Goal: Task Accomplishment & Management: Complete application form

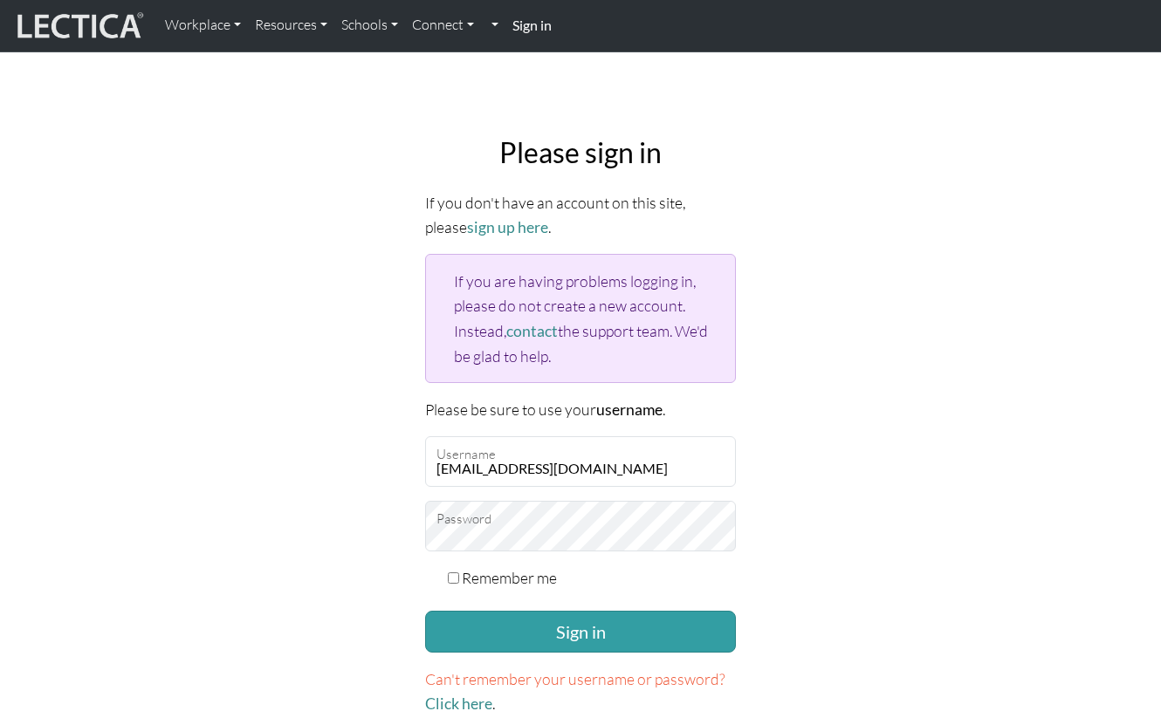
click at [478, 572] on label "Remember me" at bounding box center [509, 578] width 95 height 24
click at [459, 572] on input "Remember me" at bounding box center [453, 577] width 11 height 11
checkbox input "true"
click at [490, 615] on button "Sign in" at bounding box center [580, 632] width 311 height 42
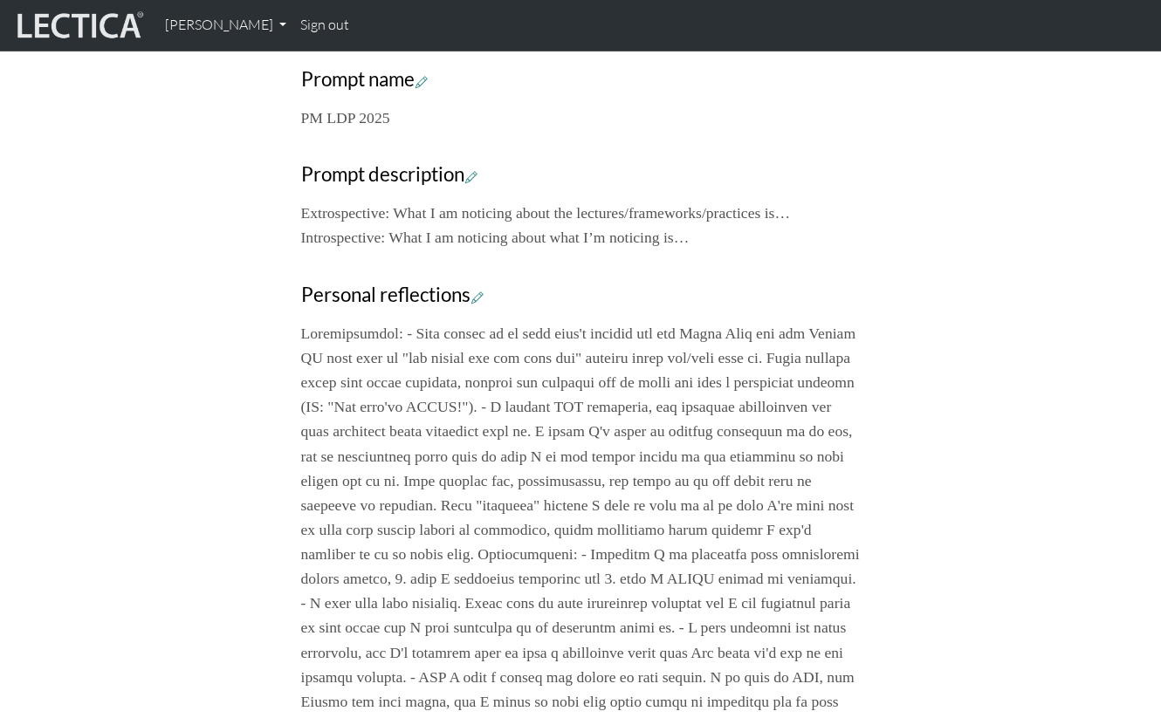
scroll to position [1397, 0]
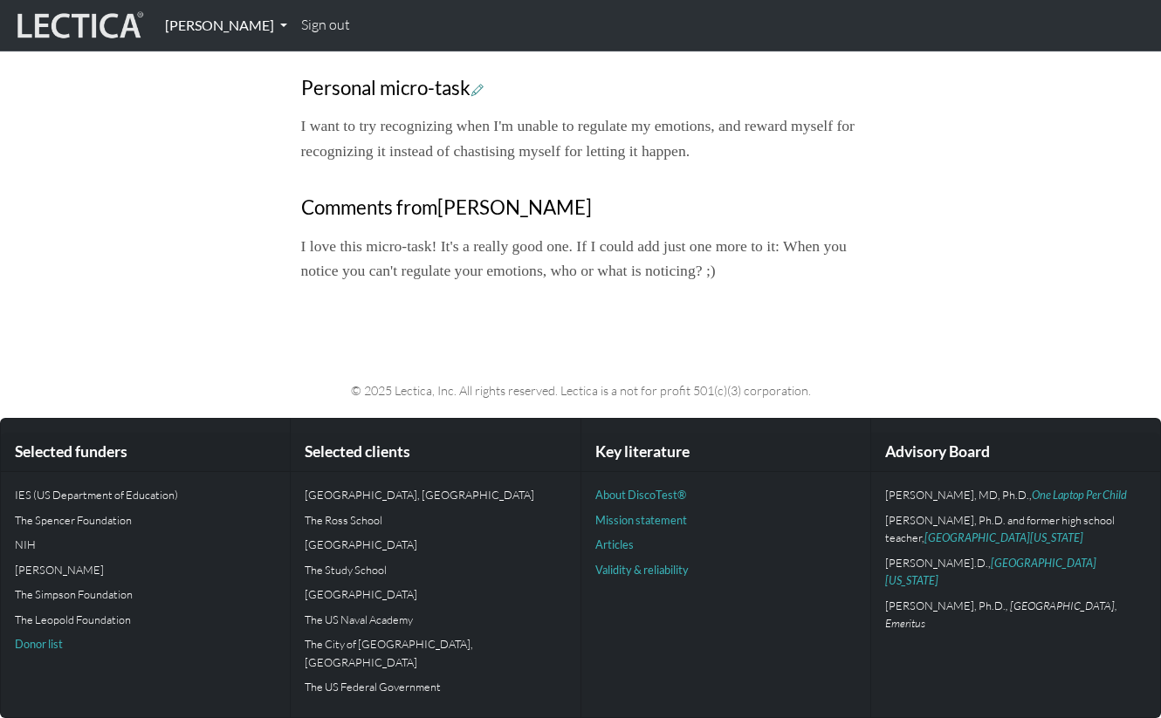
click at [231, 26] on link "[PERSON_NAME]" at bounding box center [226, 25] width 136 height 37
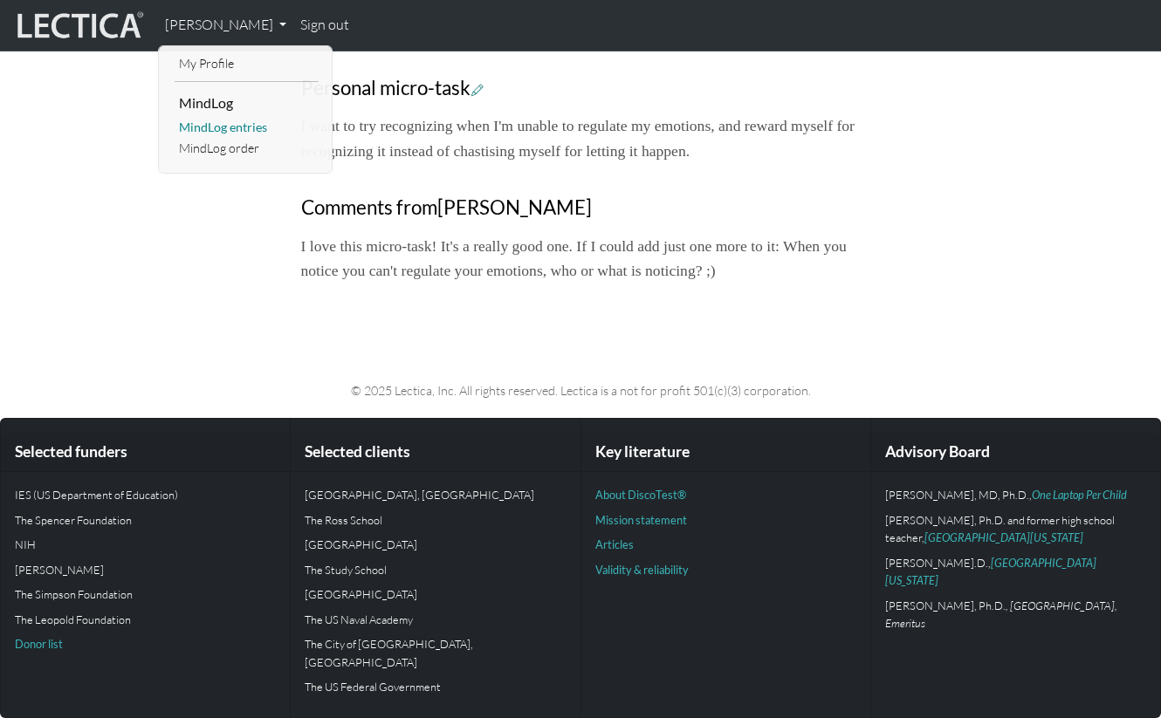
click at [213, 130] on link "MindLog entries" at bounding box center [247, 128] width 144 height 22
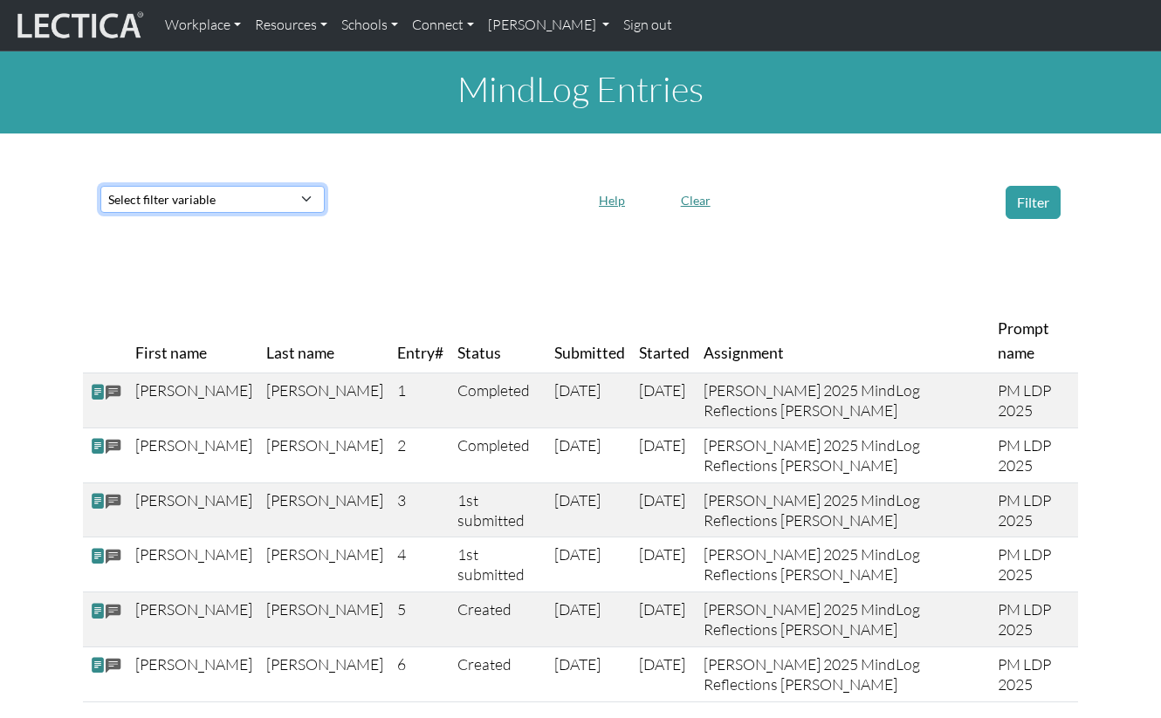
click at [225, 206] on select "Select filter variable First name Last name Entry# Status Submitted Started Ass…" at bounding box center [212, 199] width 224 height 27
click at [195, 23] on link "Workplace" at bounding box center [203, 25] width 90 height 37
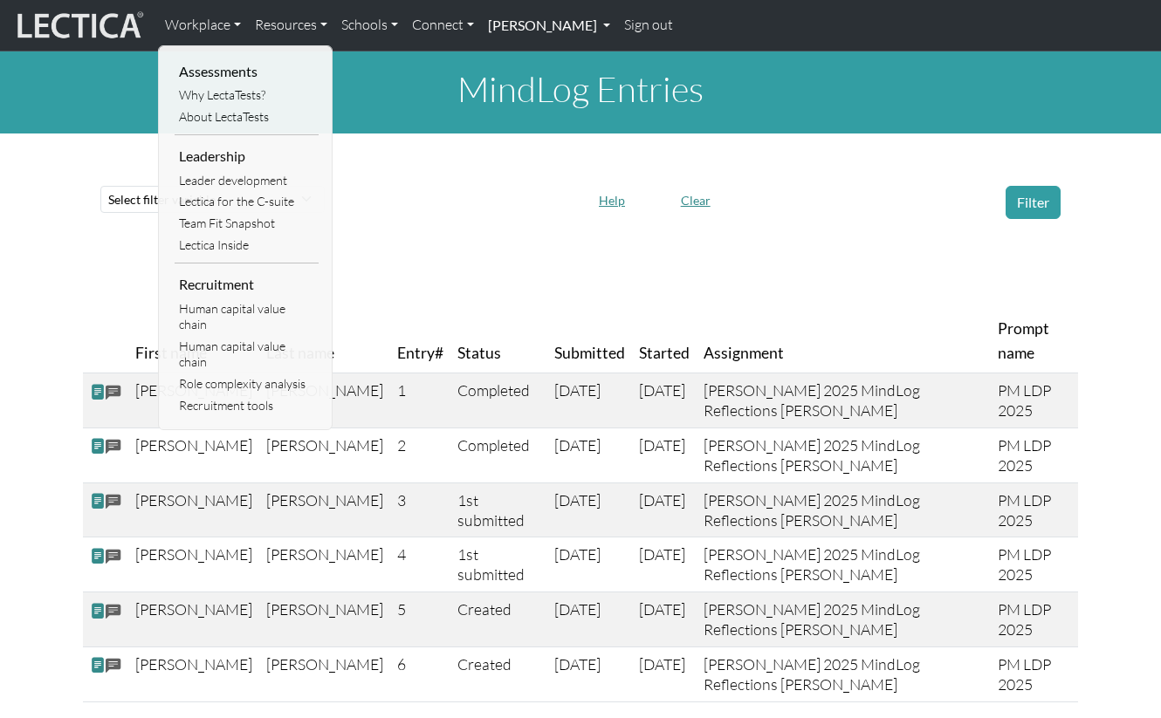
click at [543, 24] on link "[PERSON_NAME]" at bounding box center [549, 25] width 136 height 37
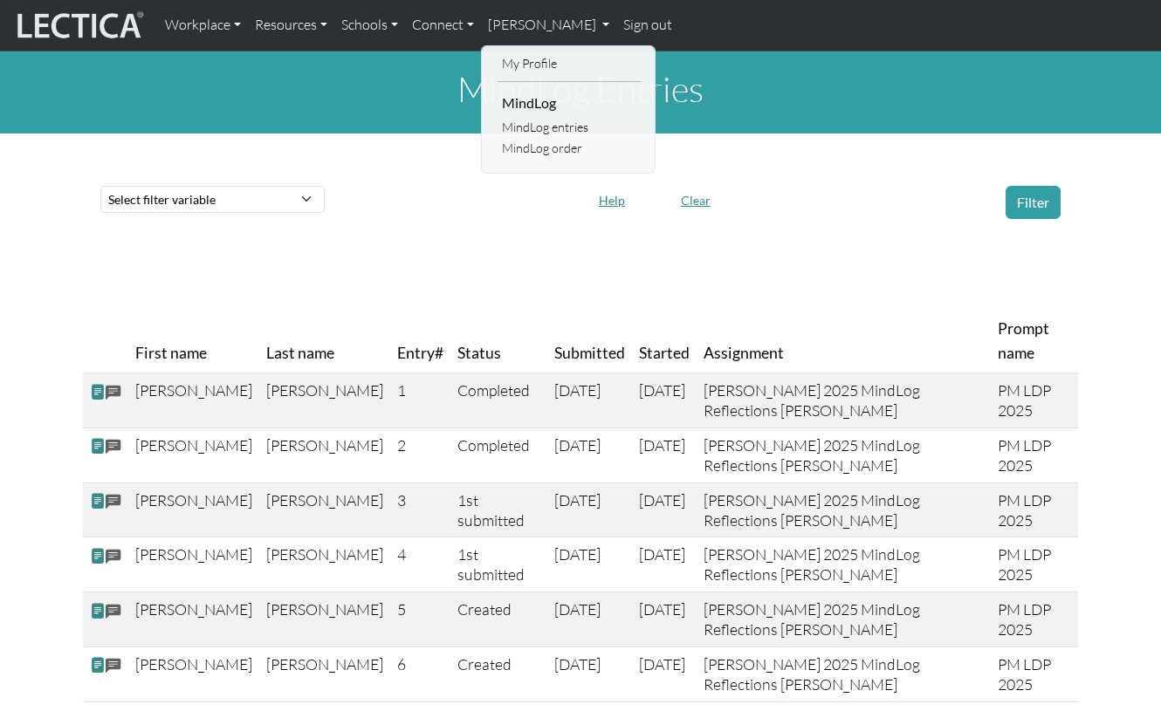
click at [538, 102] on li "MindLog" at bounding box center [569, 103] width 144 height 28
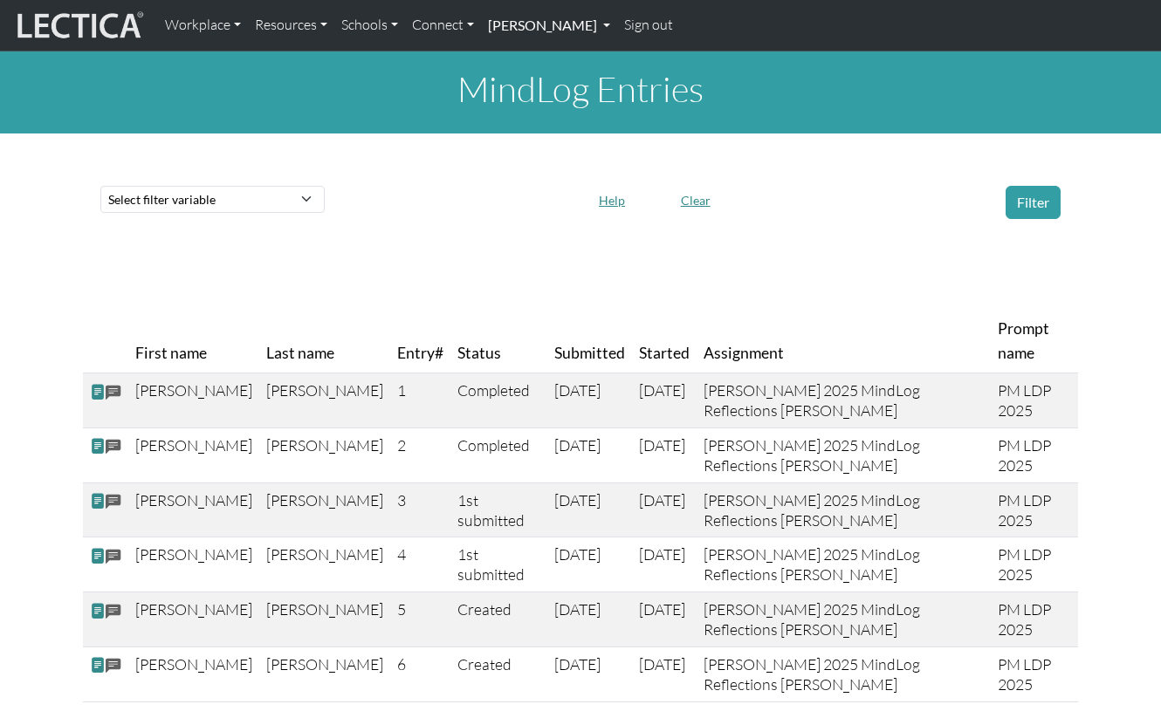
click at [538, 30] on link "[PERSON_NAME]" at bounding box center [549, 25] width 136 height 37
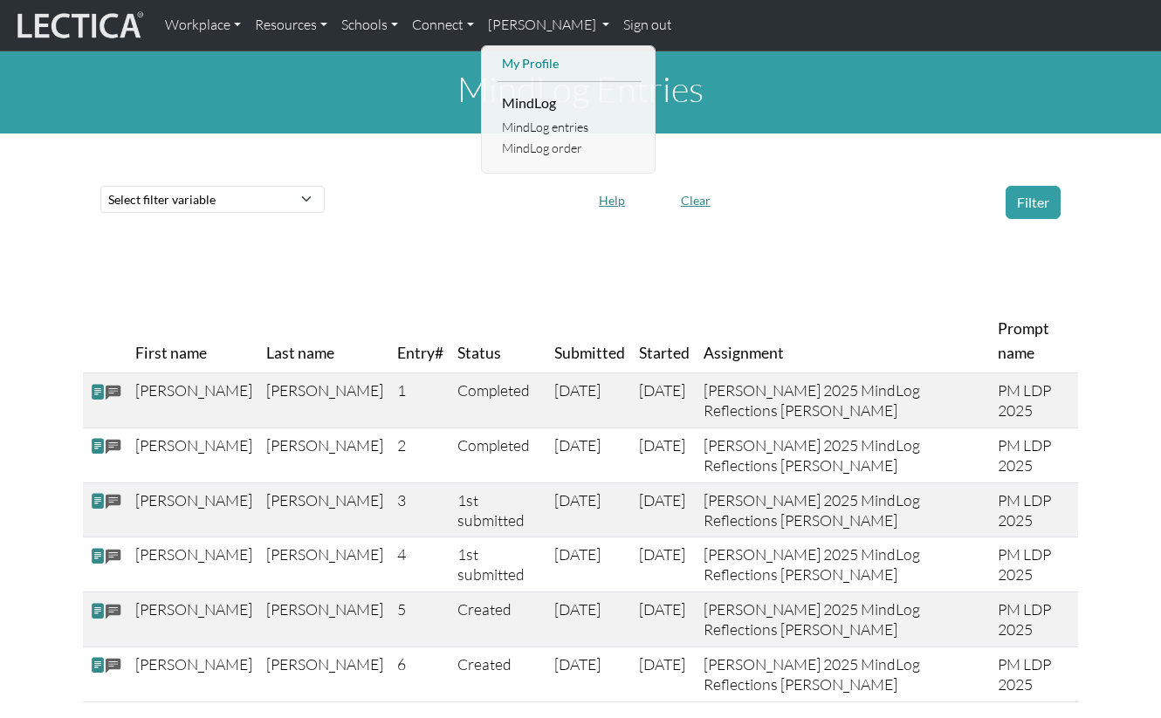
click at [535, 65] on link "My Profile" at bounding box center [569, 64] width 144 height 22
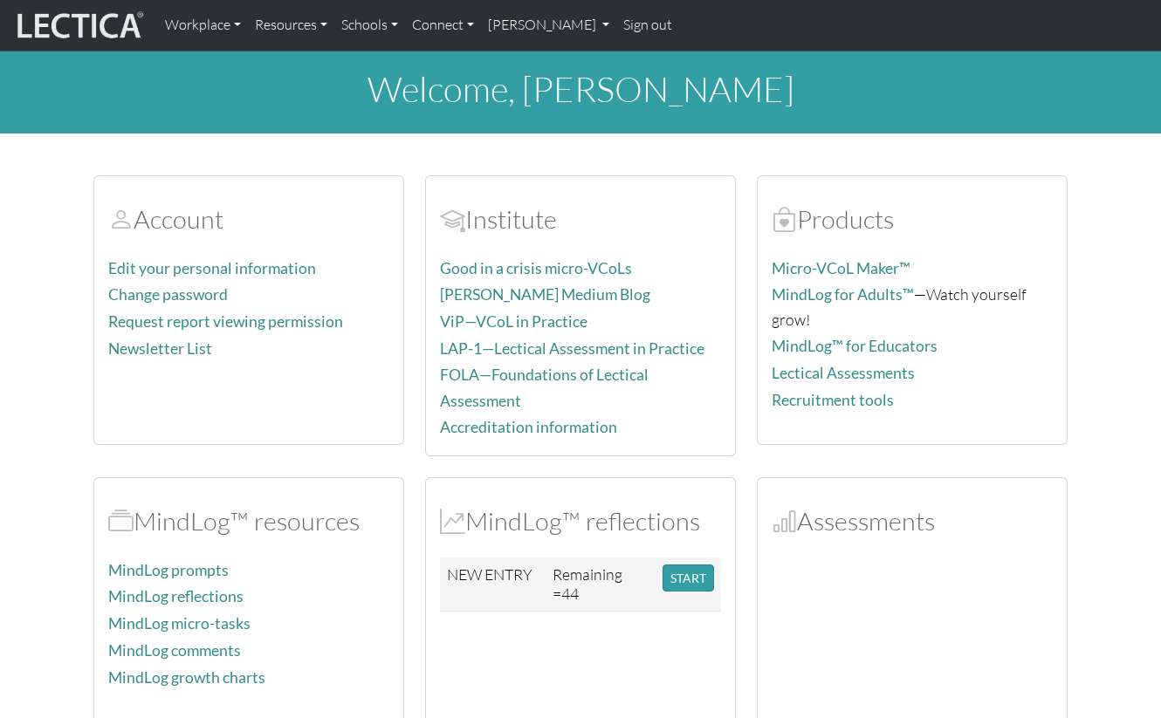
scroll to position [420, 0]
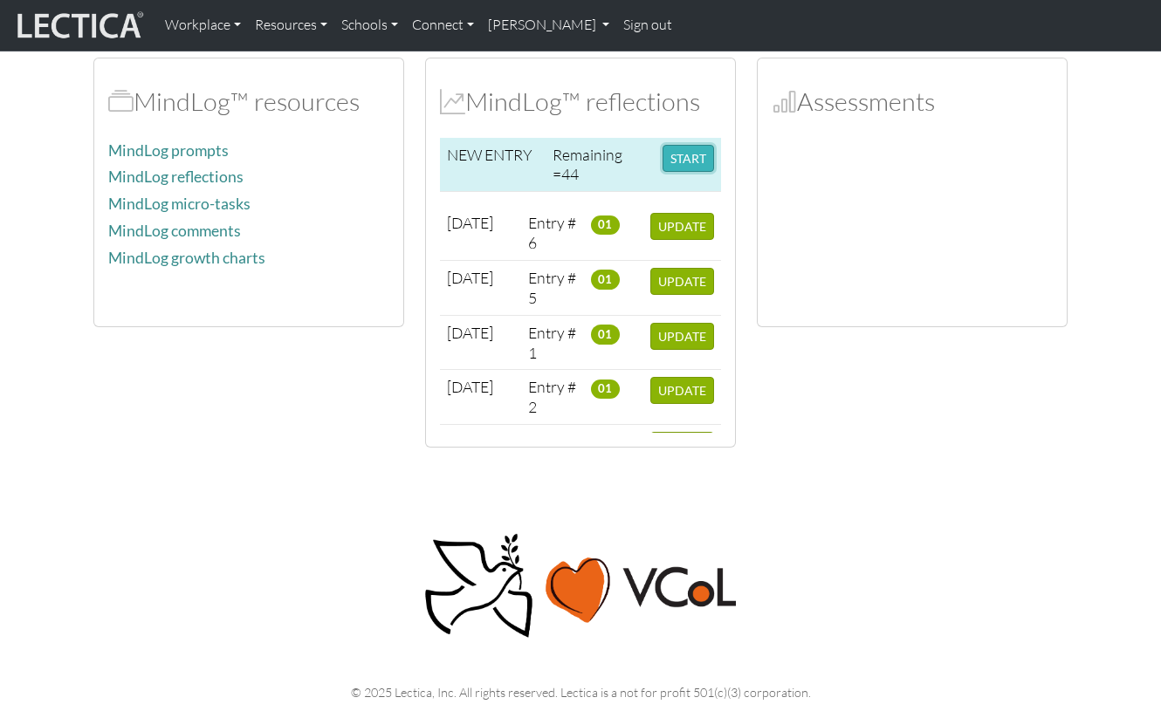
click at [691, 153] on button "START" at bounding box center [687, 158] width 51 height 27
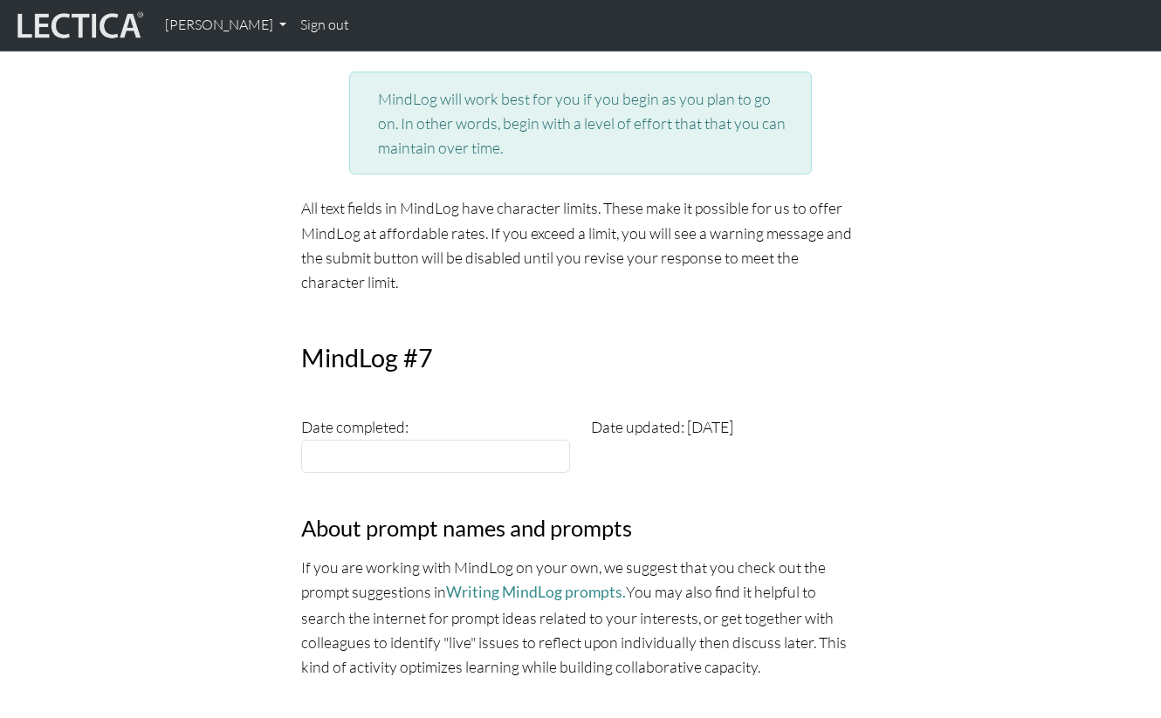
scroll to position [345, 0]
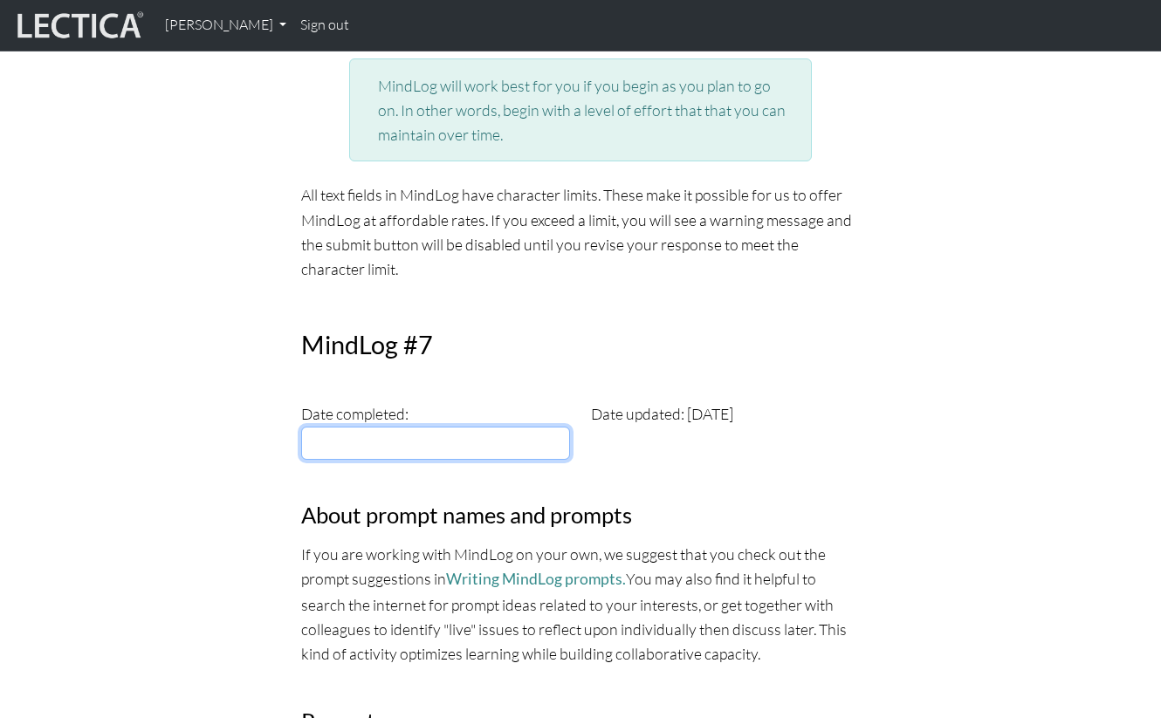
type input "[DATE]"
click at [496, 450] on input "[DATE]" at bounding box center [436, 443] width 270 height 33
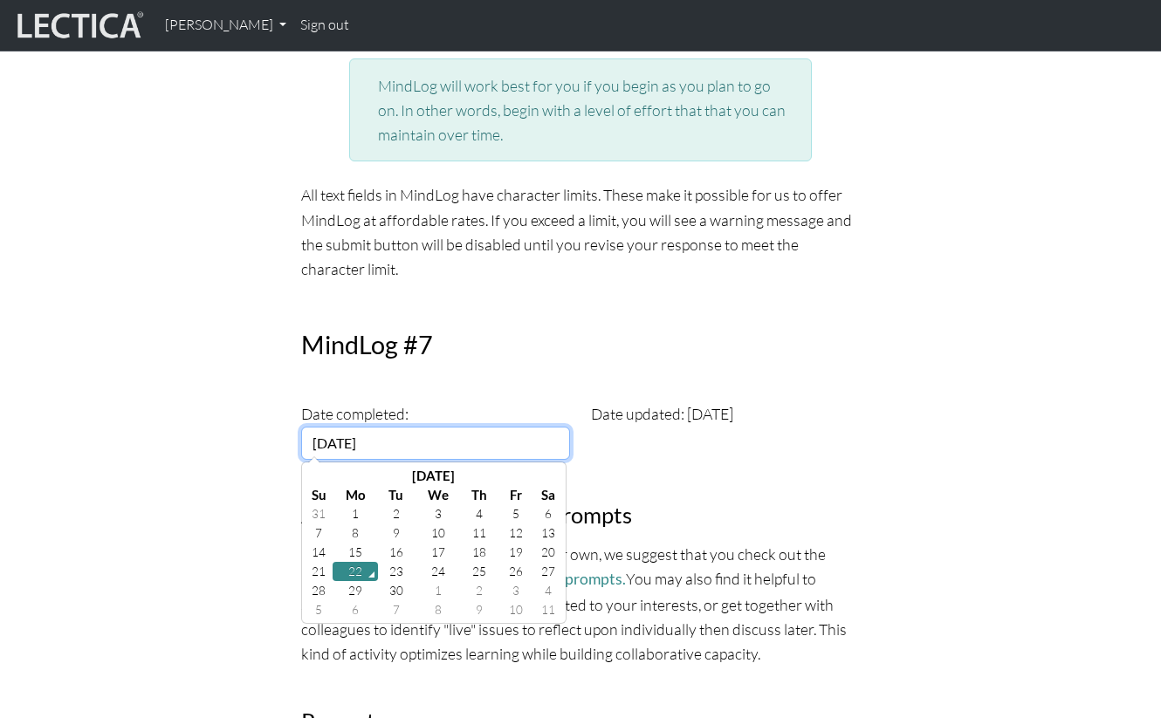
click at [345, 572] on td "22" at bounding box center [355, 571] width 45 height 19
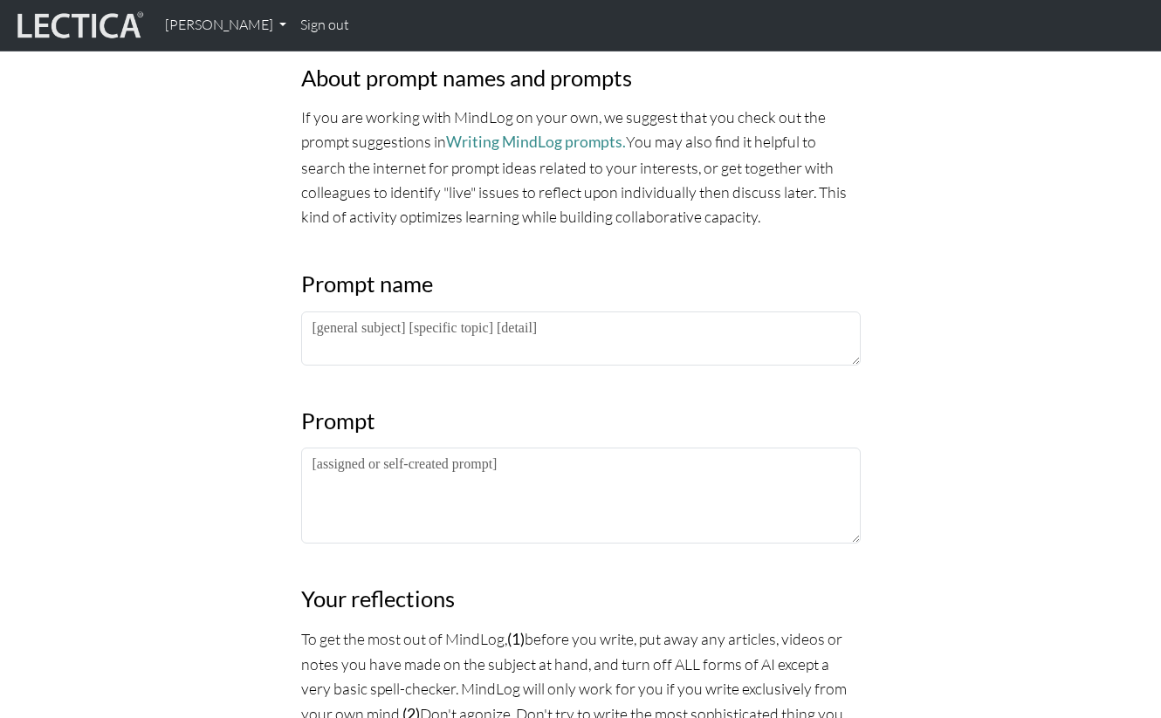
scroll to position [789, 0]
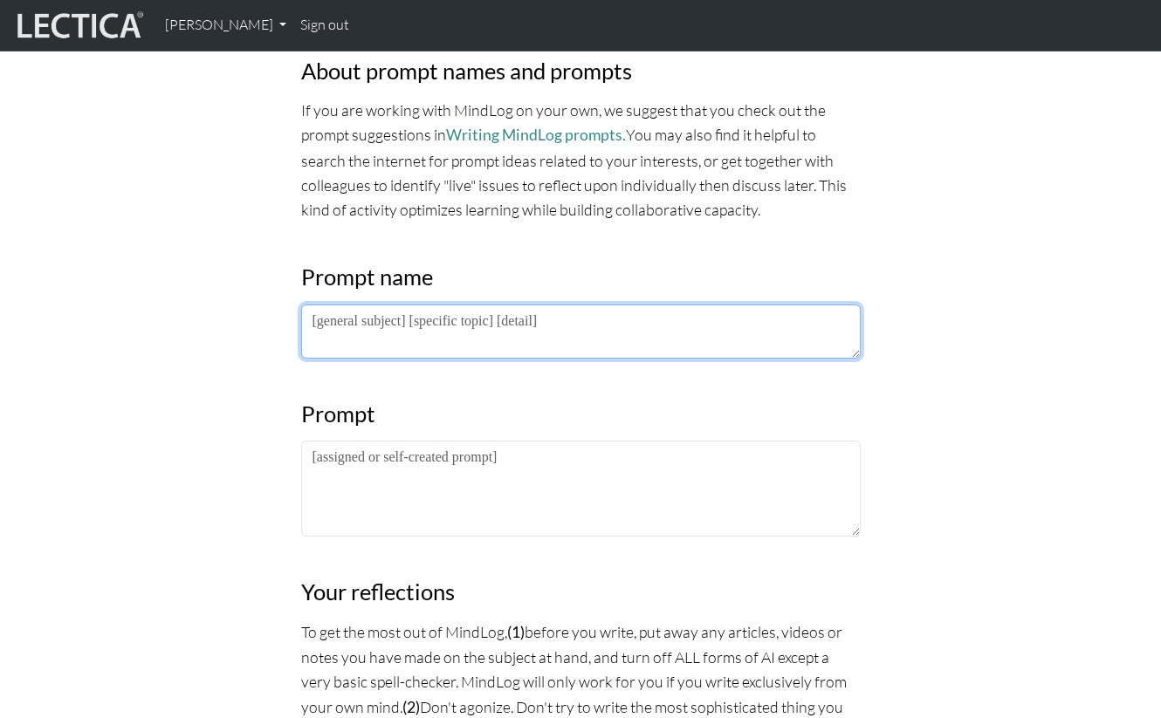
click at [402, 336] on textarea at bounding box center [580, 332] width 559 height 54
type textarea "PM LDP 2025"
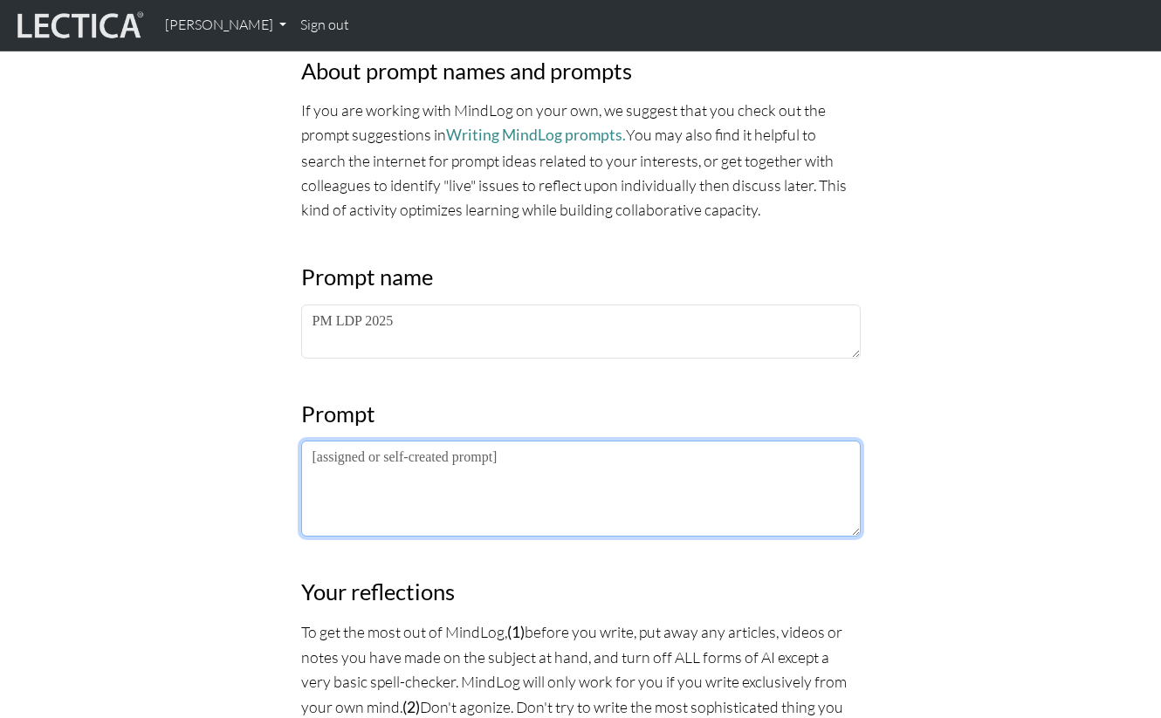
click at [376, 492] on textarea at bounding box center [580, 489] width 559 height 96
paste textarea "Extrospective: What I am noticing about the lectures/frameworks/practices is… I…"
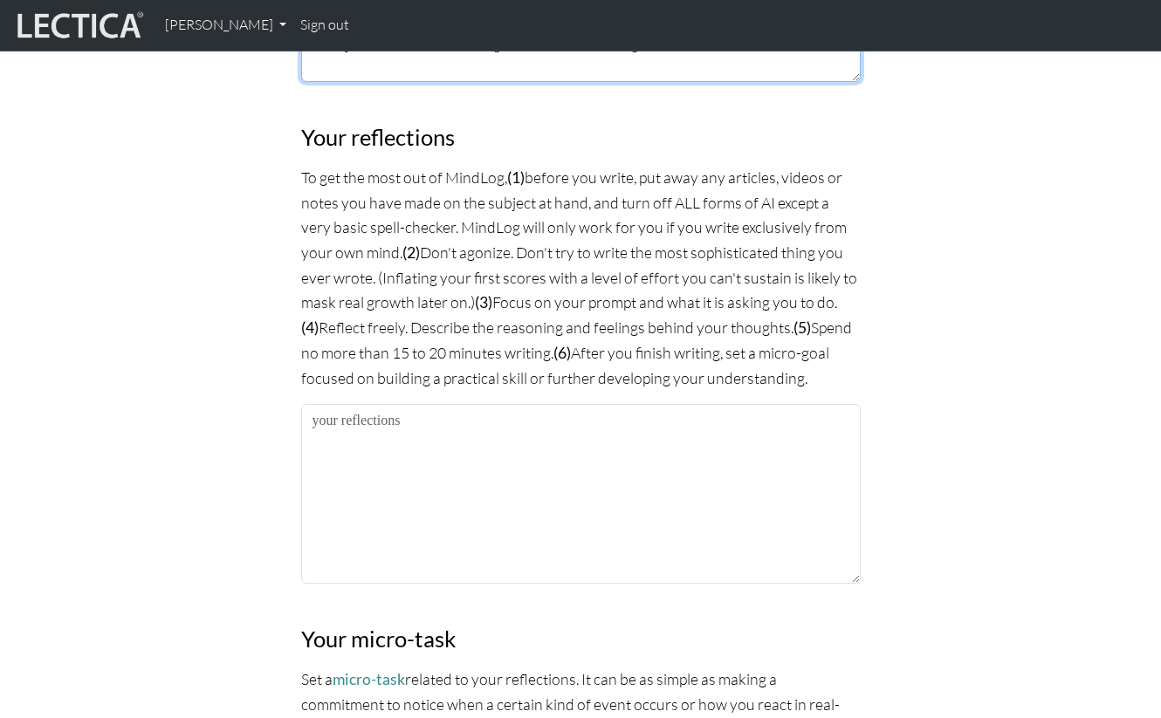
scroll to position [1246, 0]
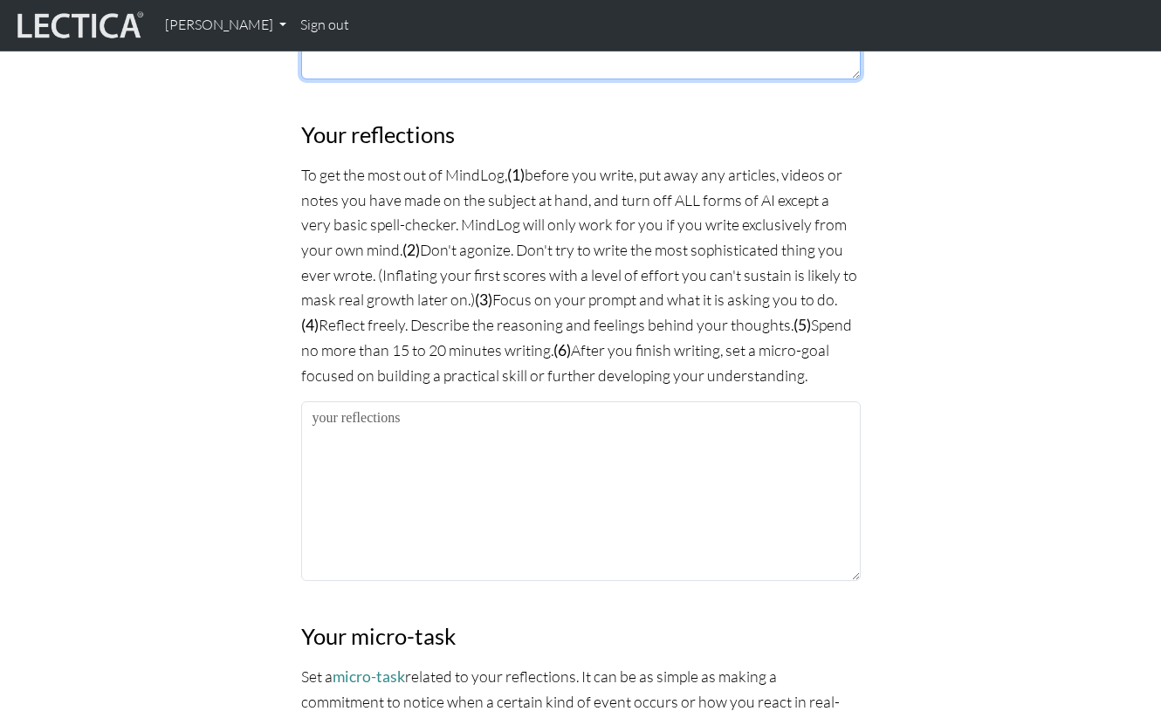
type textarea "Extrospective: What I am noticing about the lectures/frameworks/practices is… I…"
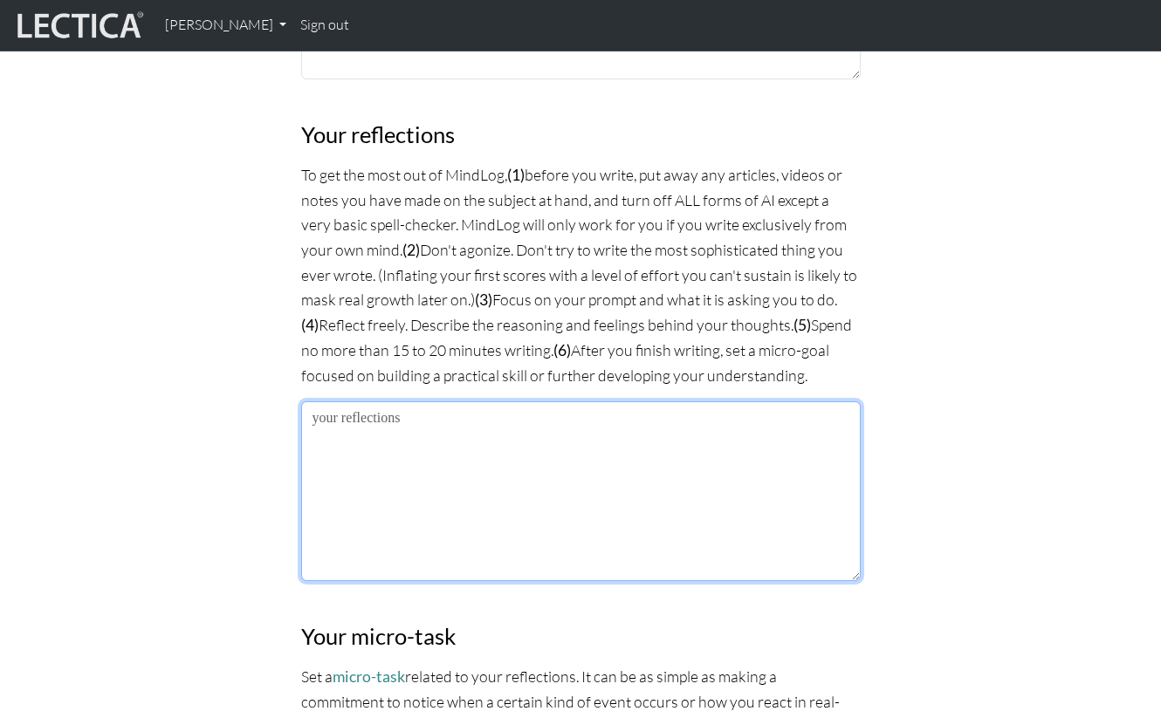
click at [433, 495] on textarea at bounding box center [580, 491] width 559 height 180
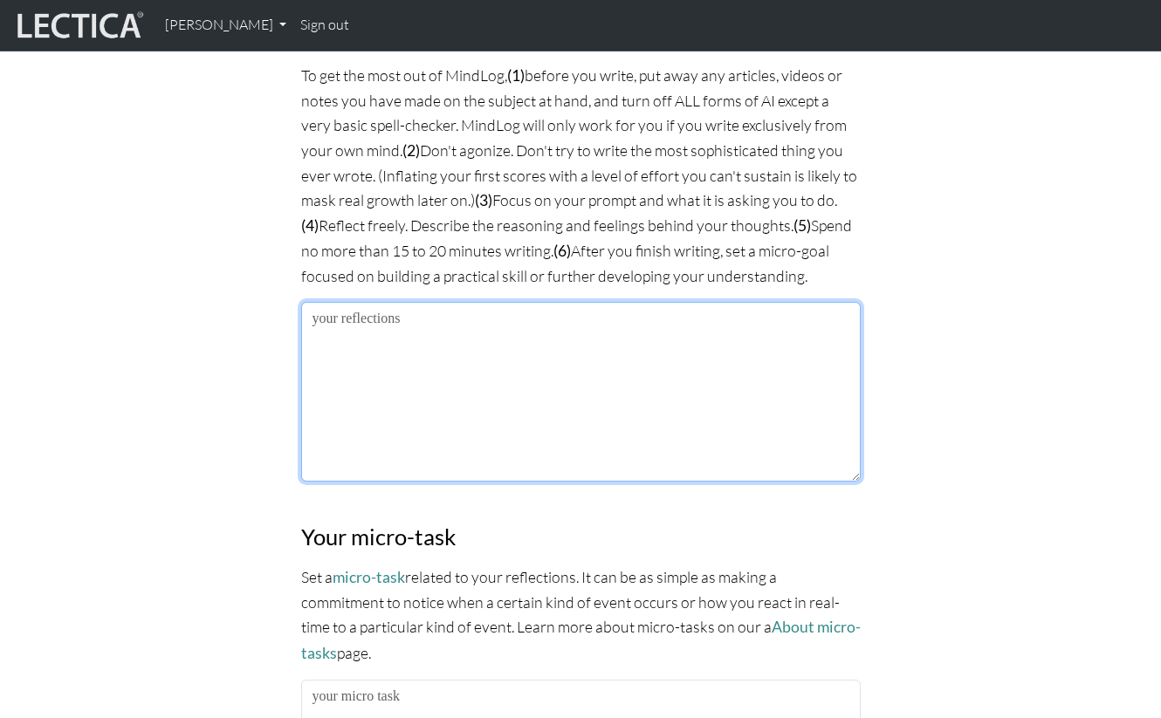
scroll to position [1367, 0]
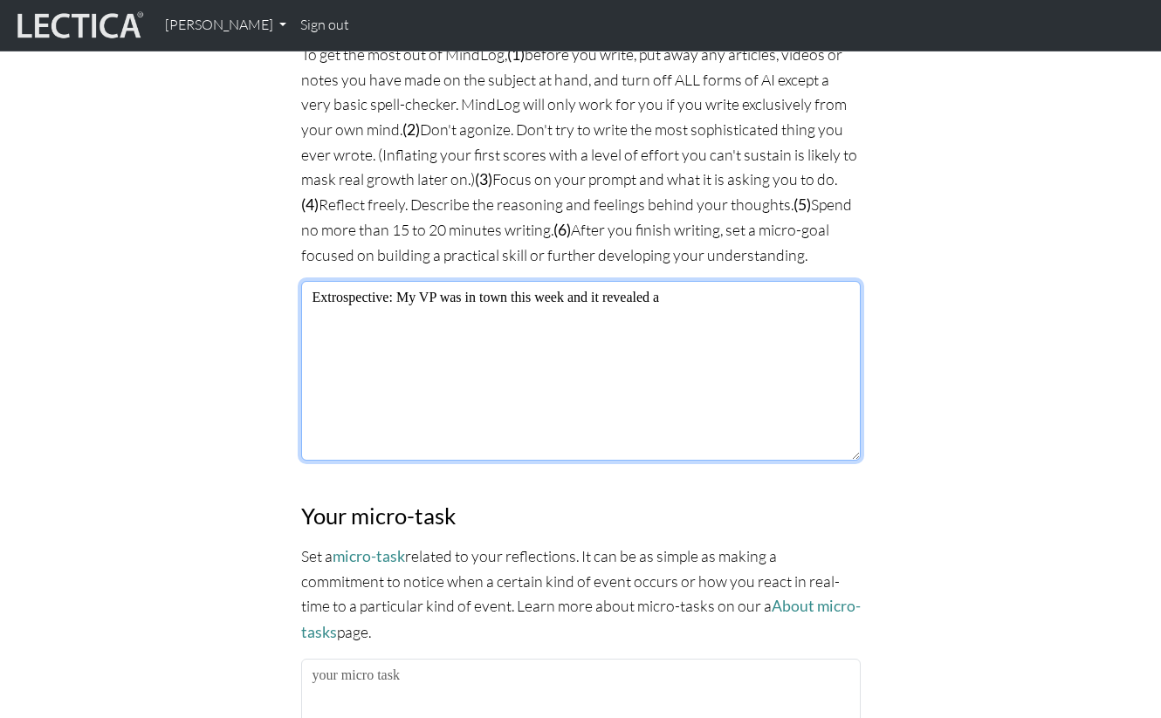
drag, startPoint x: 726, startPoint y: 308, endPoint x: 579, endPoint y: 292, distance: 147.5
click at [579, 292] on textarea "Extrospective: My VP was in town this week and it revealed a" at bounding box center [580, 371] width 559 height 180
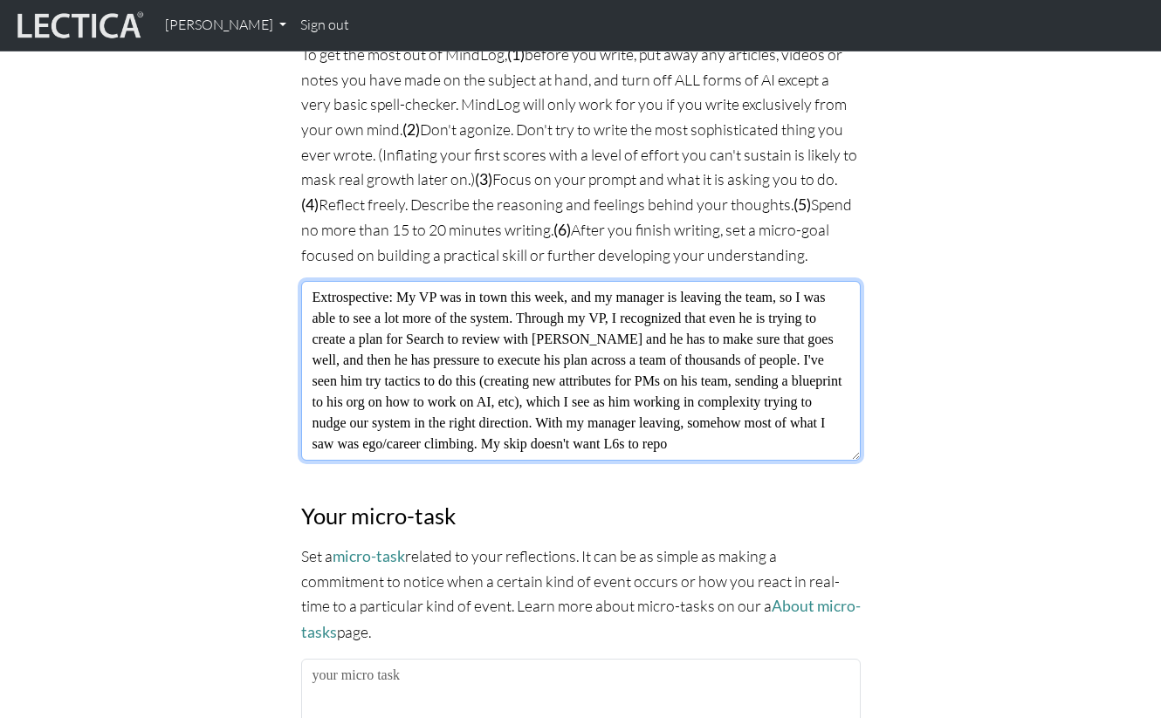
scroll to position [13, 0]
drag, startPoint x: 703, startPoint y: 439, endPoint x: 655, endPoint y: 432, distance: 48.5
click at [655, 432] on textarea "Extrospective: My VP was in town this week, and my manager is leaving the team,…" at bounding box center [580, 371] width 559 height 180
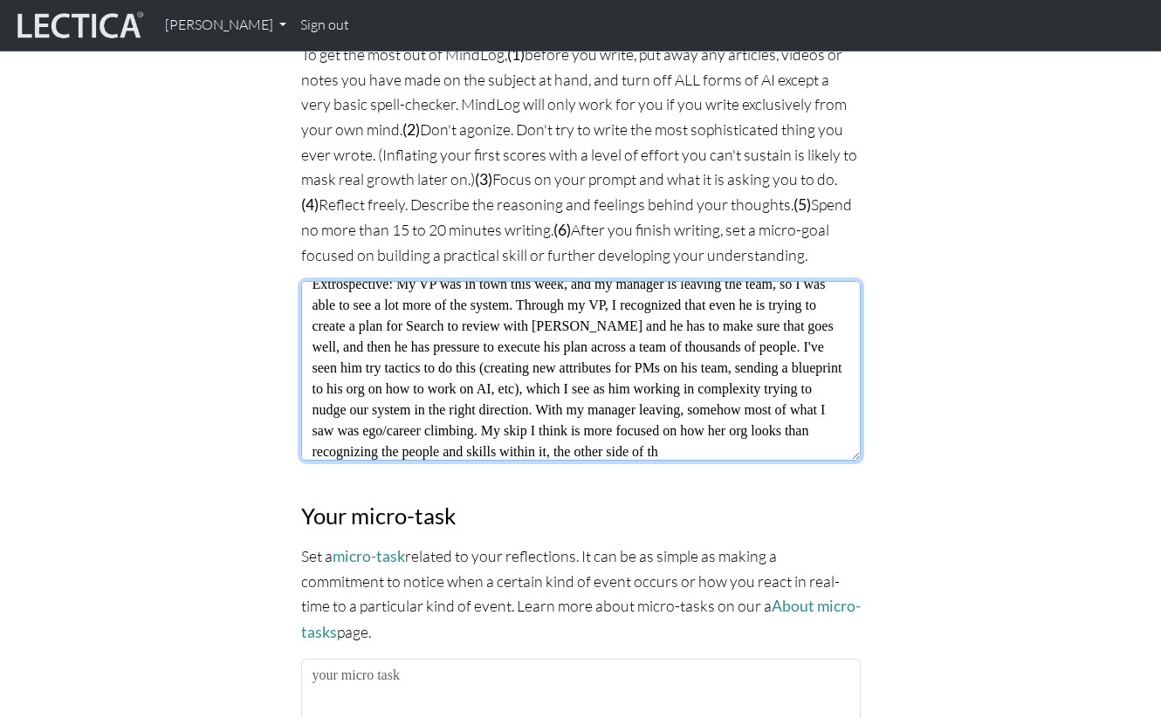
scroll to position [34, 0]
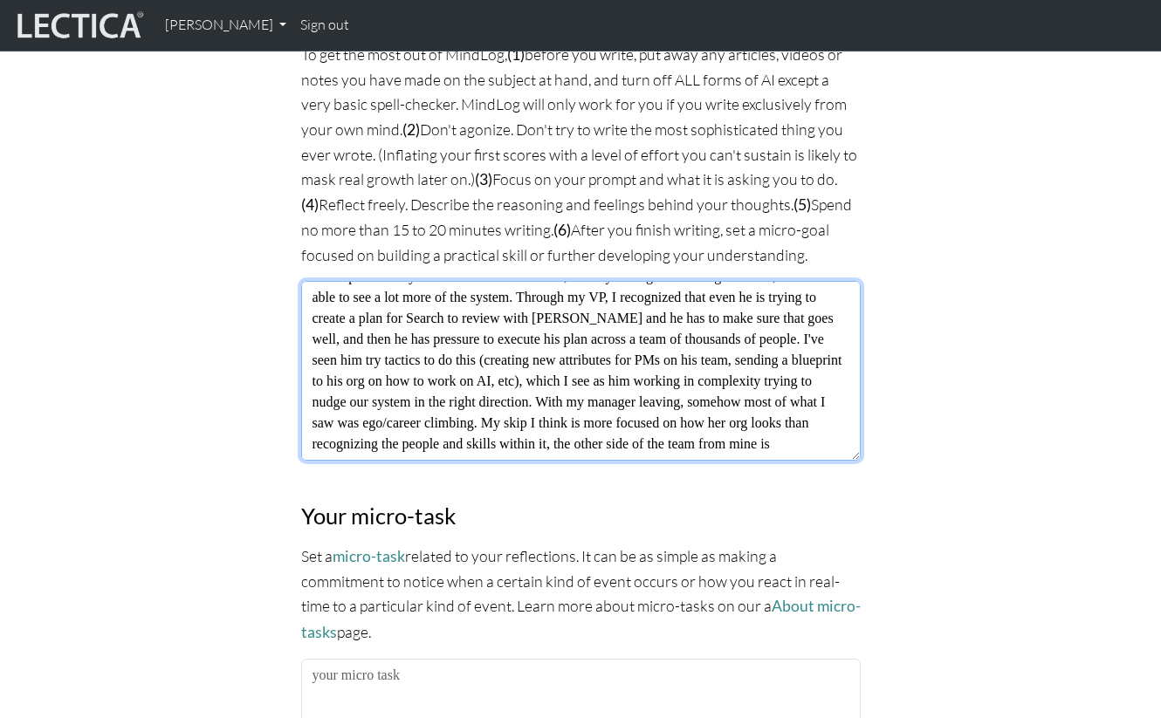
click at [618, 401] on textarea "Extrospective: My VP was in town this week, and my manager is leaving the team,…" at bounding box center [580, 371] width 559 height 180
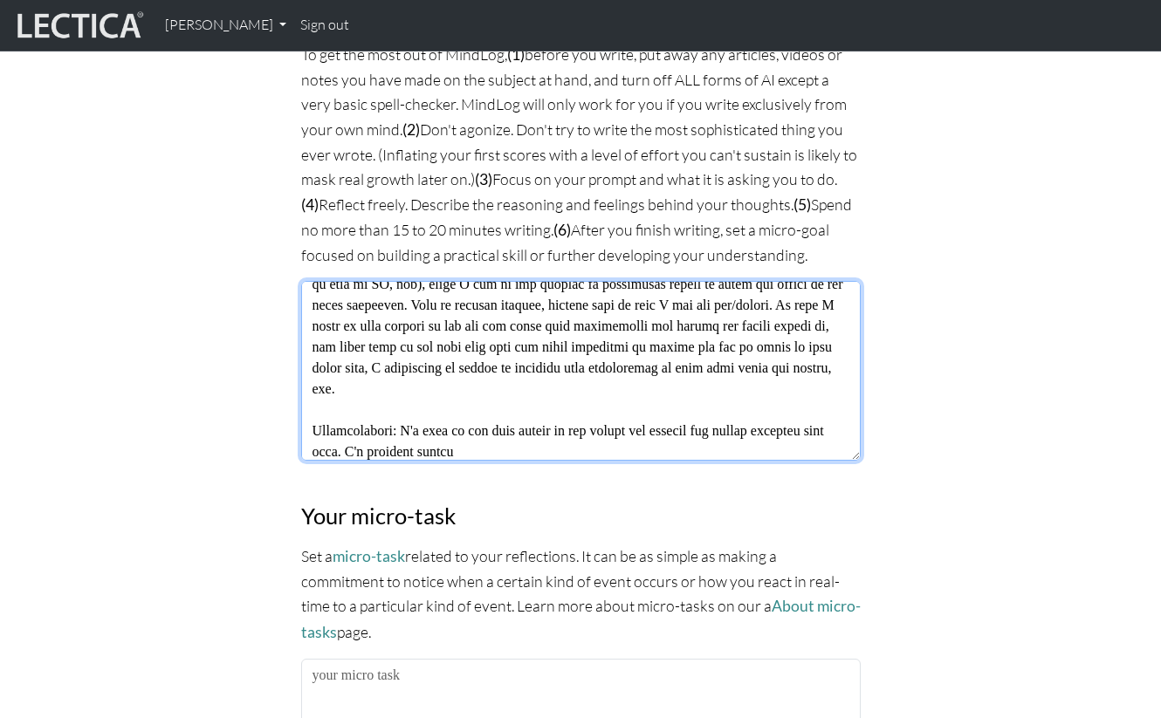
scroll to position [126, 0]
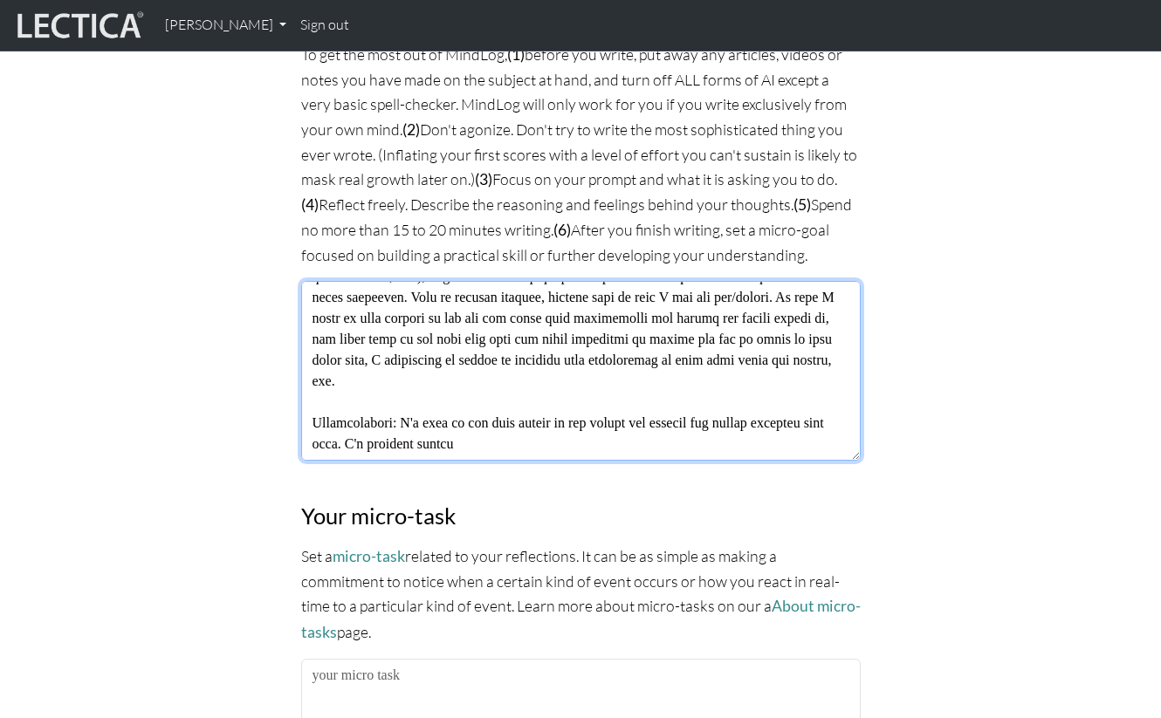
drag, startPoint x: 504, startPoint y: 447, endPoint x: 375, endPoint y: 447, distance: 128.3
click at [375, 447] on textarea at bounding box center [580, 371] width 559 height 180
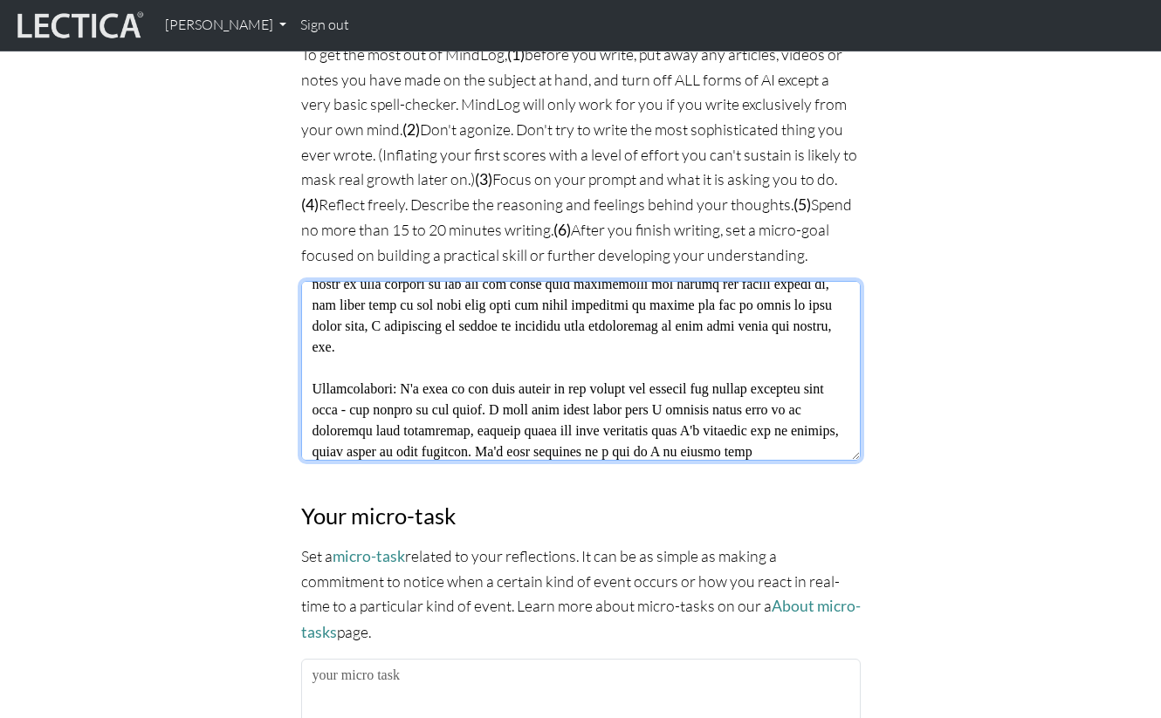
scroll to position [181, 0]
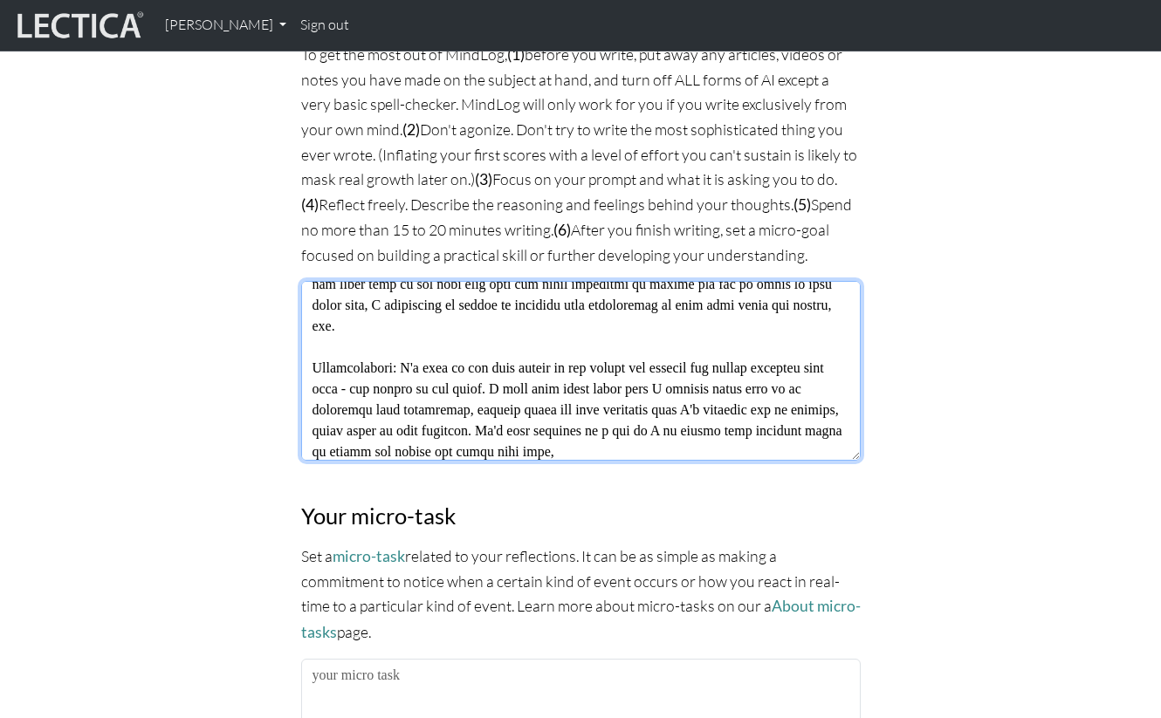
click at [514, 446] on textarea at bounding box center [580, 371] width 559 height 180
click at [716, 444] on textarea at bounding box center [580, 371] width 559 height 180
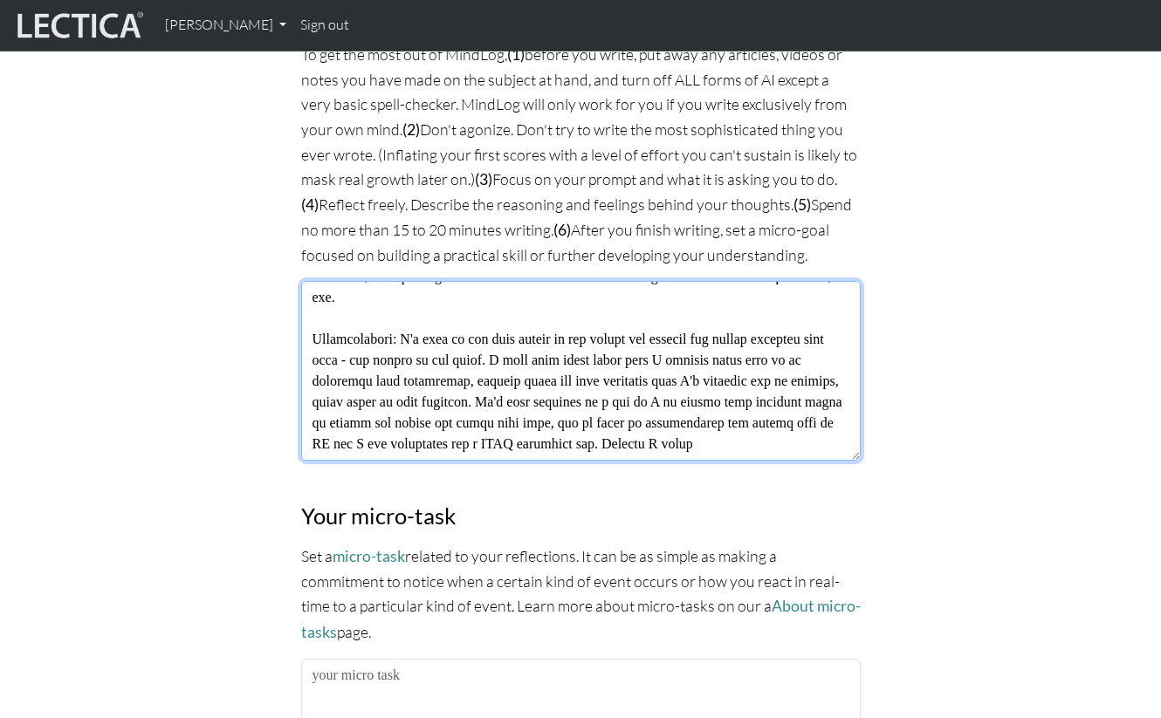
scroll to position [230, 0]
drag, startPoint x: 426, startPoint y: 453, endPoint x: 301, endPoint y: 447, distance: 124.9
click at [301, 450] on textarea at bounding box center [580, 371] width 559 height 180
drag, startPoint x: 428, startPoint y: 439, endPoint x: 305, endPoint y: 438, distance: 123.1
click at [305, 439] on textarea at bounding box center [580, 371] width 559 height 180
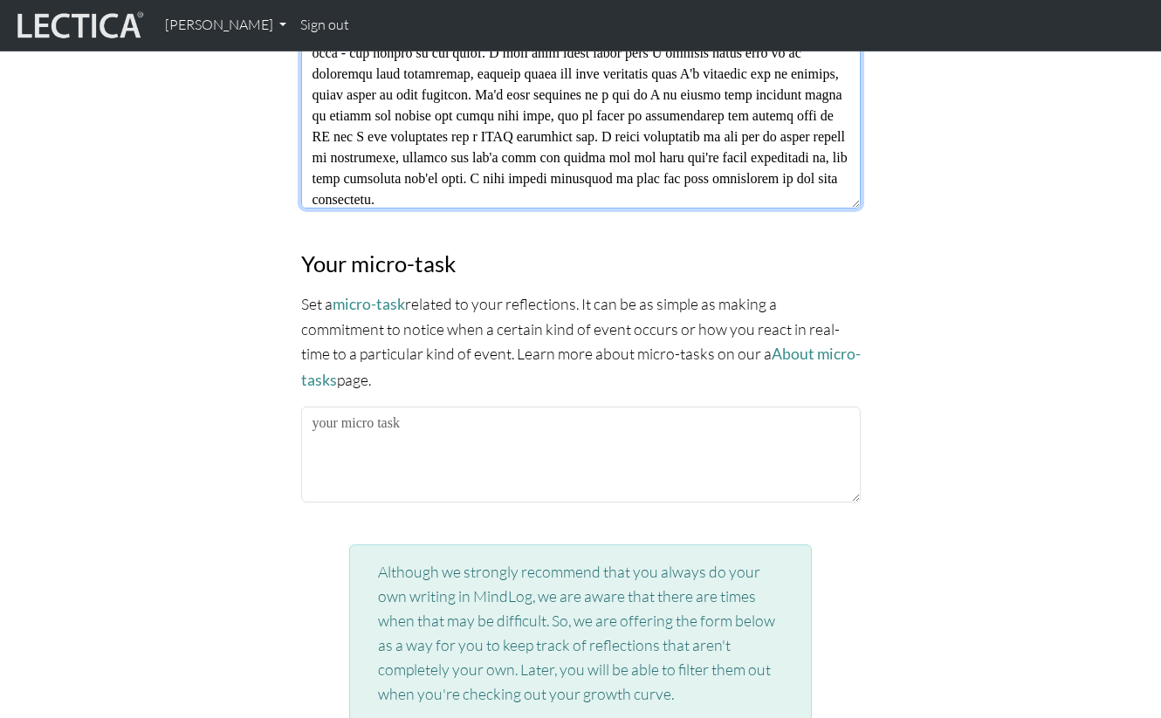
scroll to position [1626, 0]
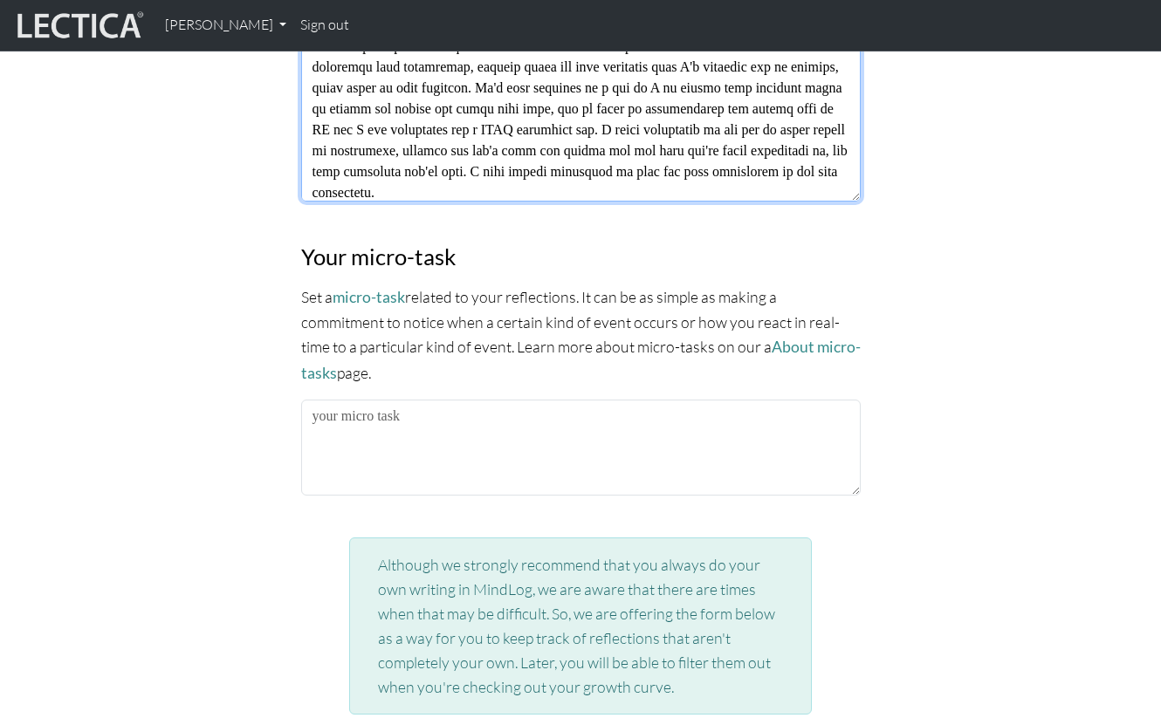
type textarea "Extrospective: My VP was in town this week, and my manager is leaving the team,…"
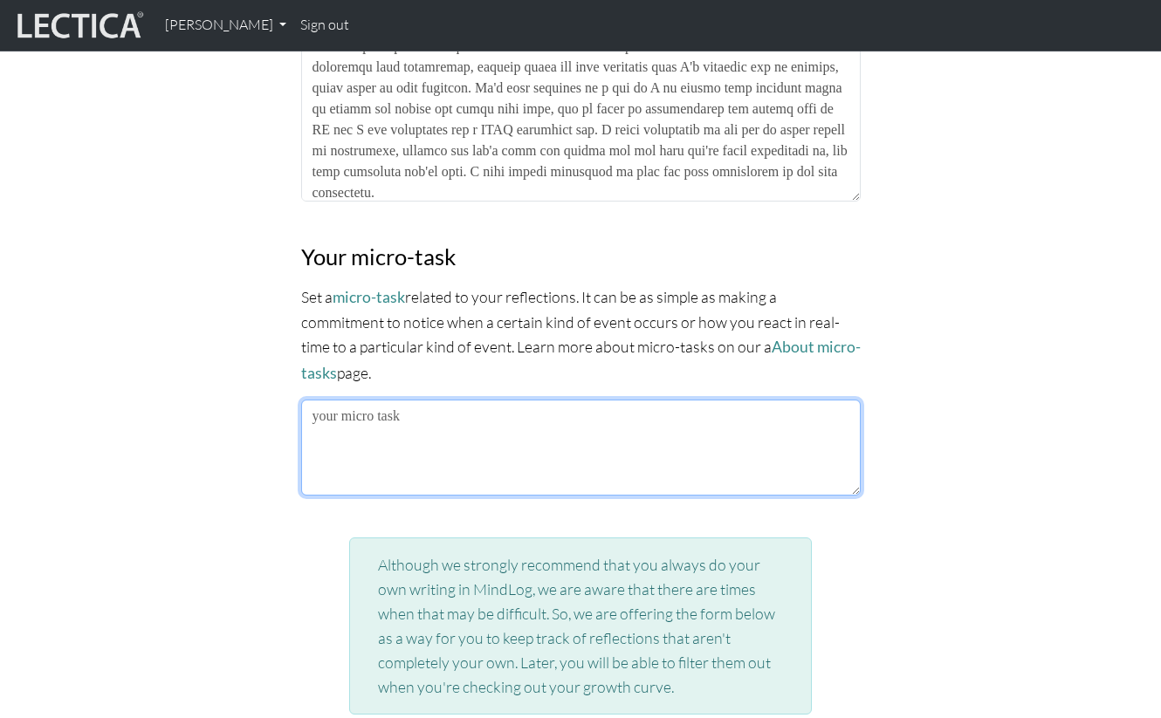
click at [483, 470] on textarea at bounding box center [580, 448] width 559 height 96
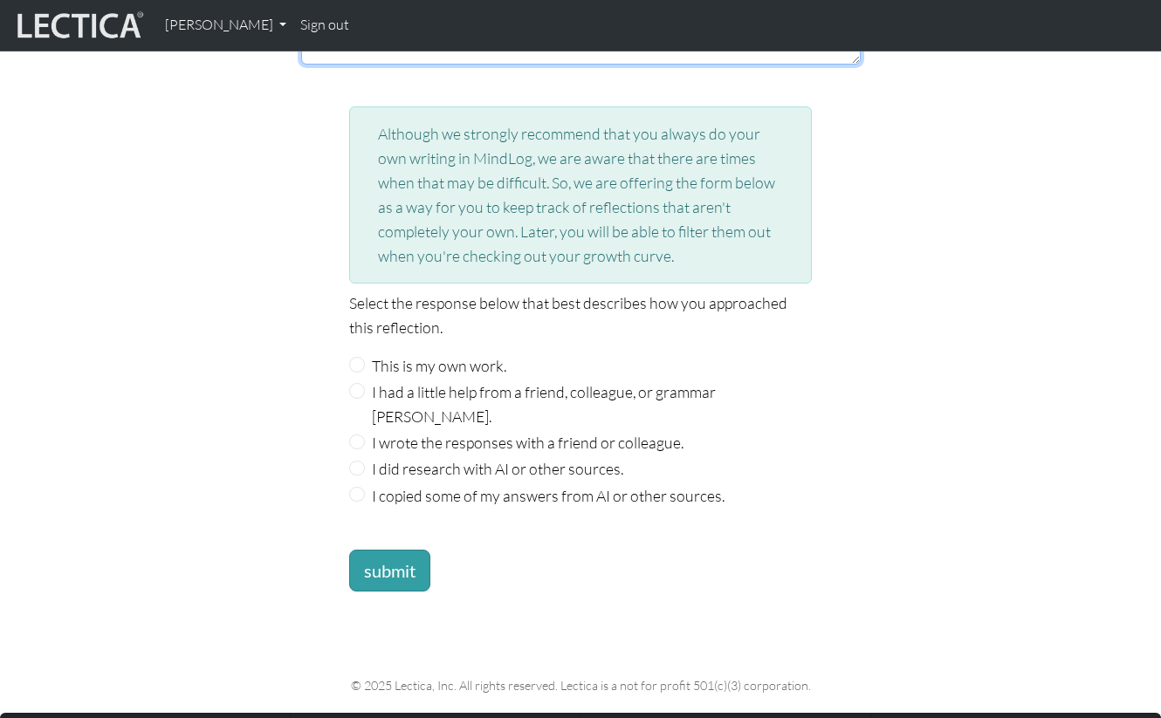
scroll to position [2086, 0]
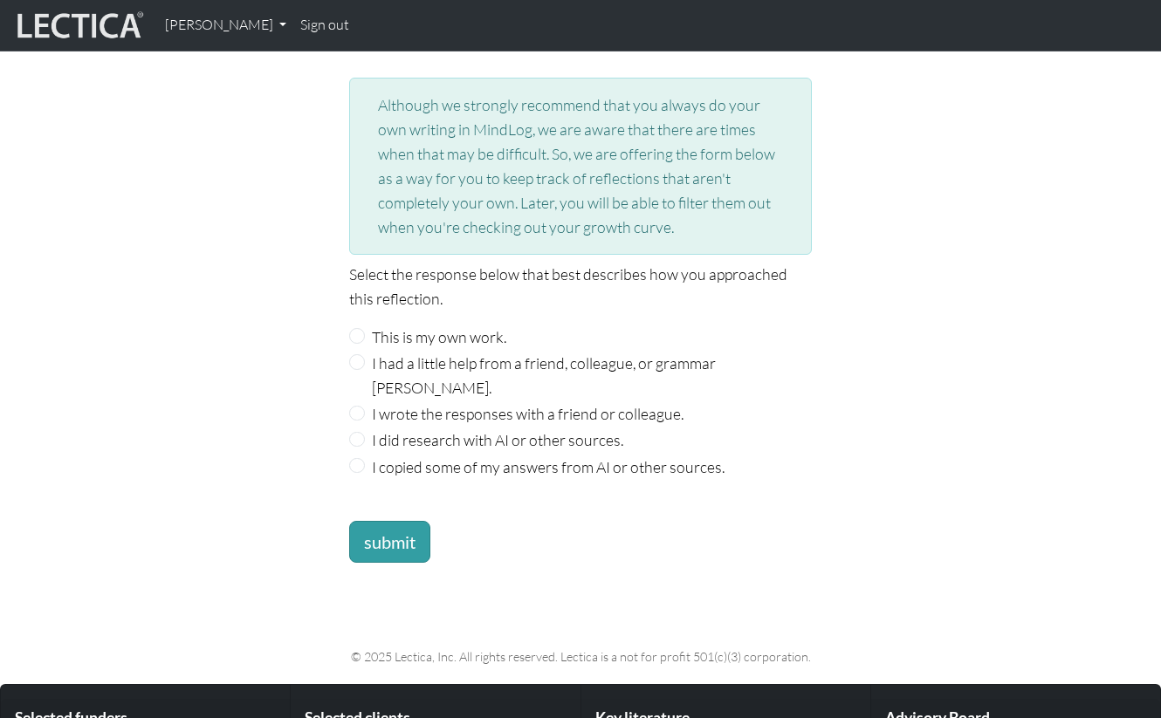
type textarea "I've been loving the specific VCoL attempts, changing every day. This week I th…"
click at [363, 328] on input "This is my own work." at bounding box center [357, 336] width 16 height 16
radio input "true"
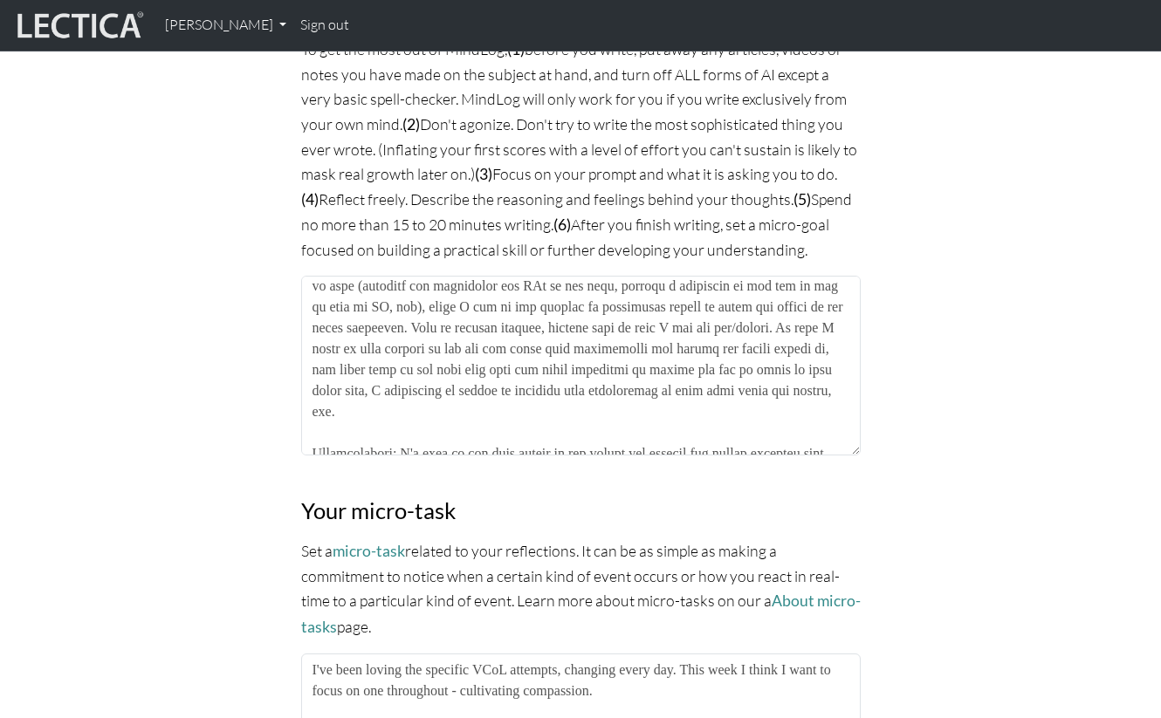
scroll to position [92, 0]
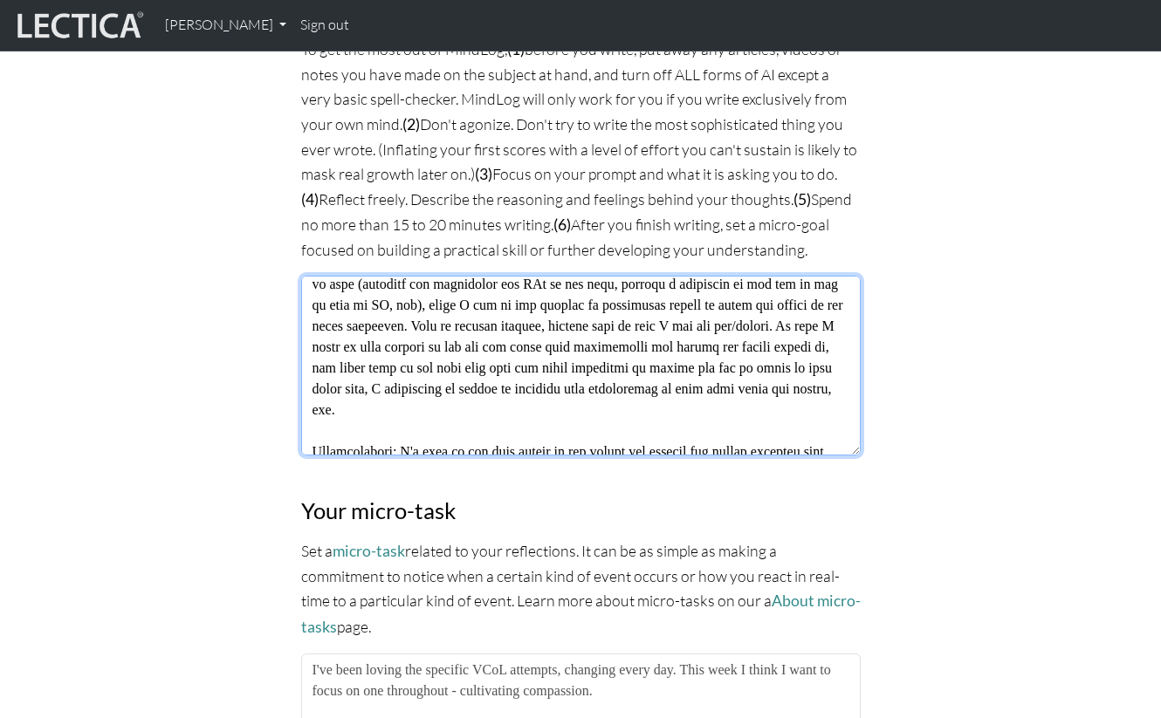
click at [493, 347] on textarea at bounding box center [580, 366] width 559 height 180
click at [485, 346] on textarea at bounding box center [580, 366] width 559 height 180
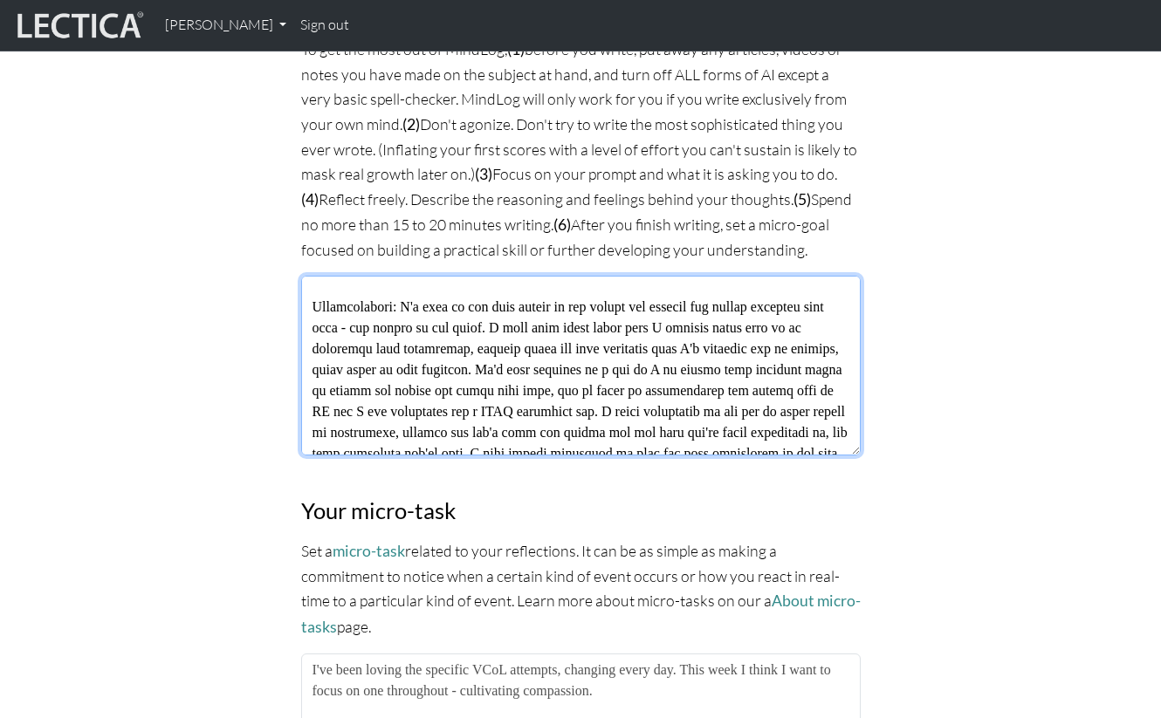
scroll to position [240, 0]
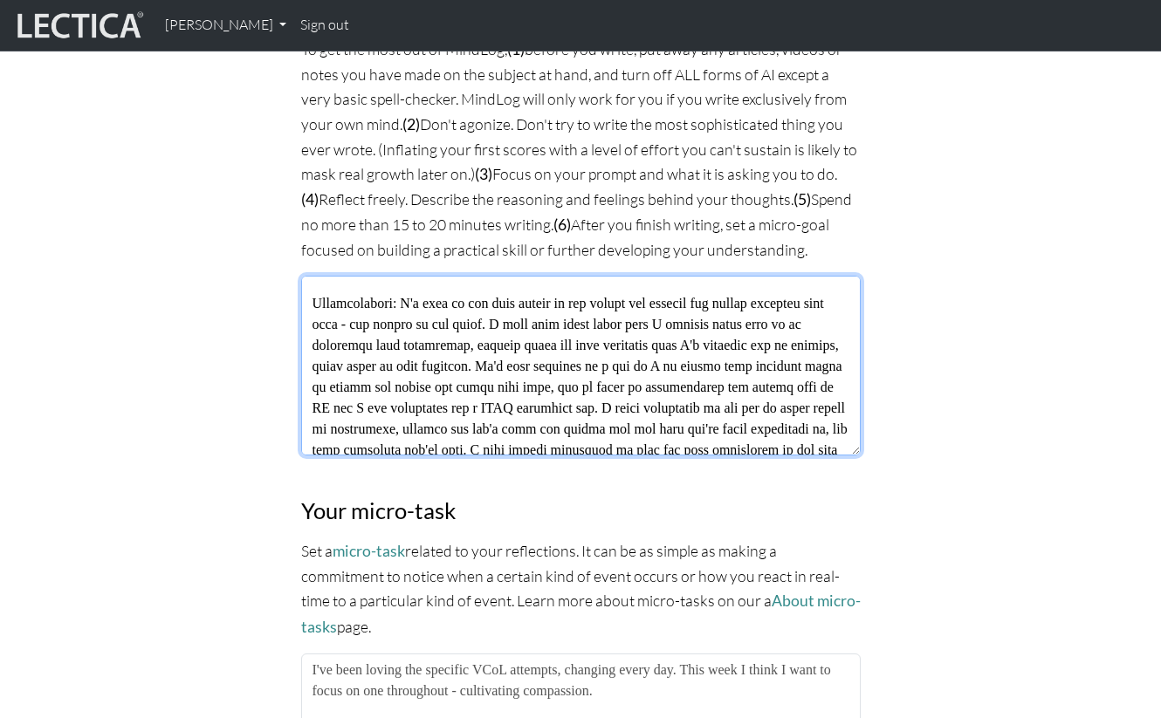
type textarea "Extrospective: My VP was in town this week, and my manager is leaving the team,…"
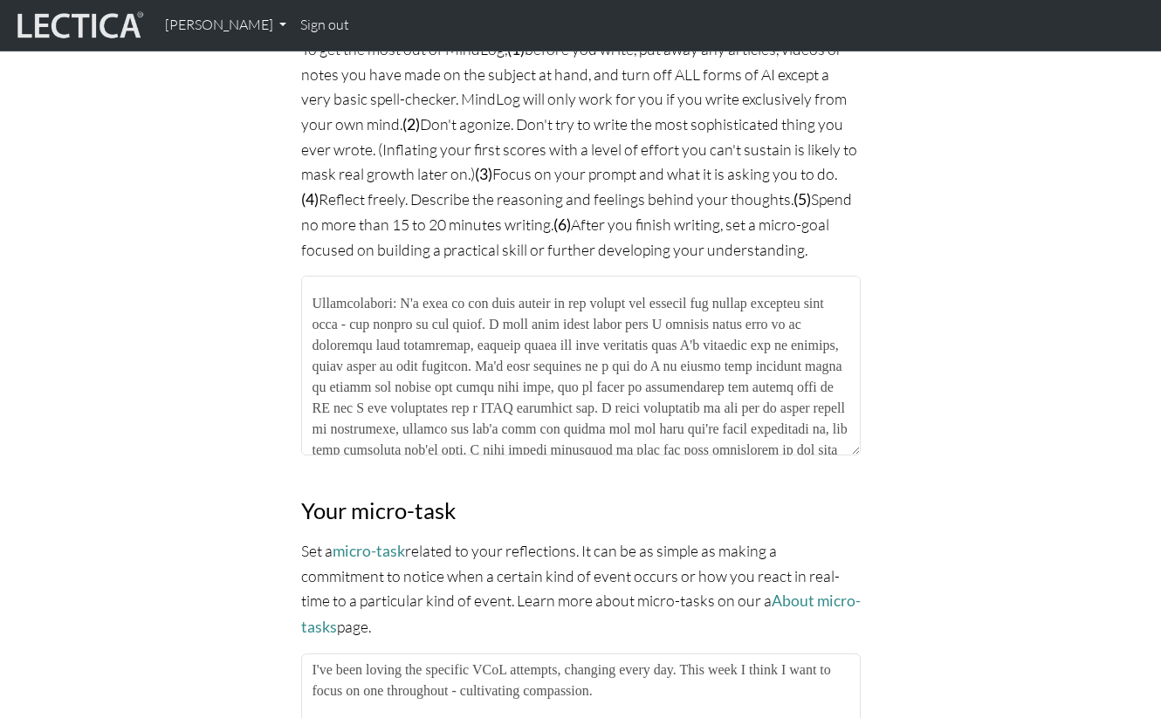
click at [237, 352] on div "MindLog is a tool for reflecting on and learning from life experience. It's des…" at bounding box center [580, 70] width 995 height 2414
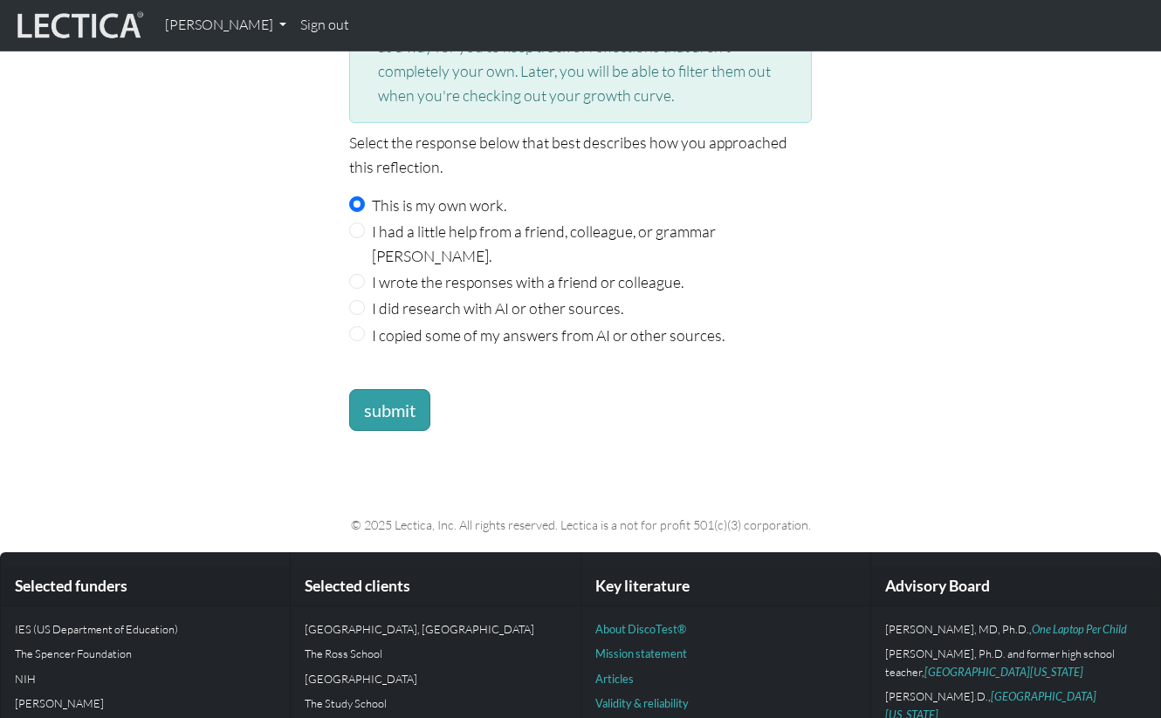
scroll to position [2270, 0]
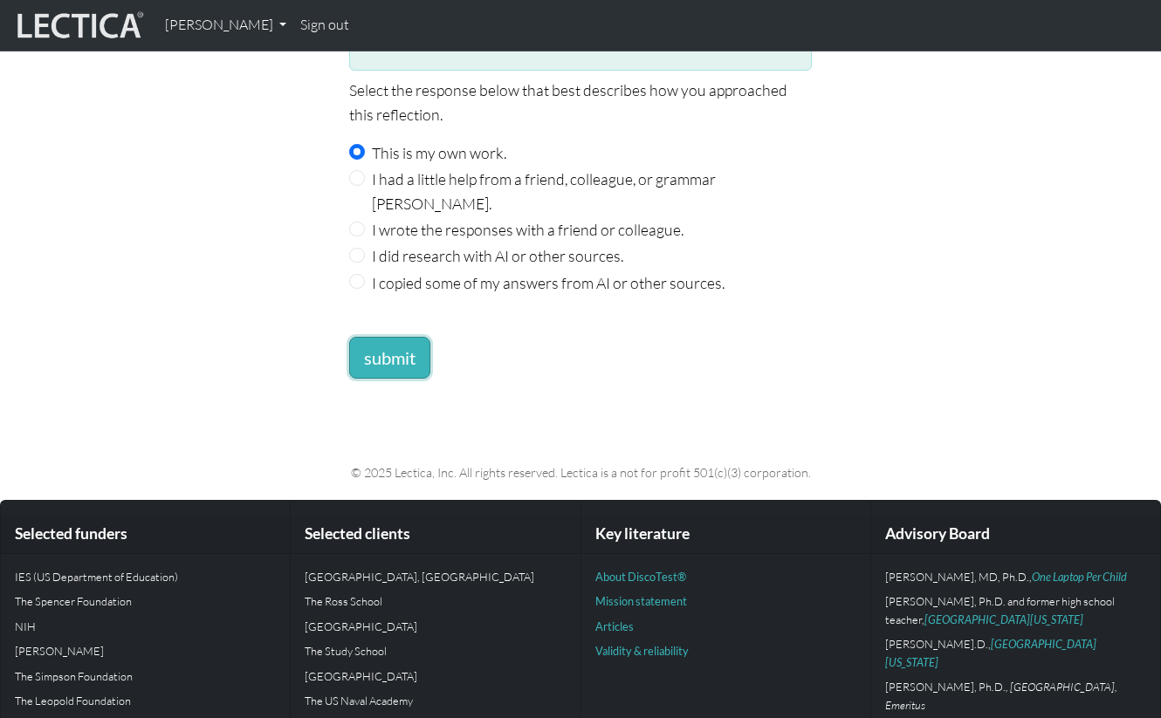
click at [353, 338] on button "submit" at bounding box center [389, 358] width 81 height 42
